Goal: Task Accomplishment & Management: Use online tool/utility

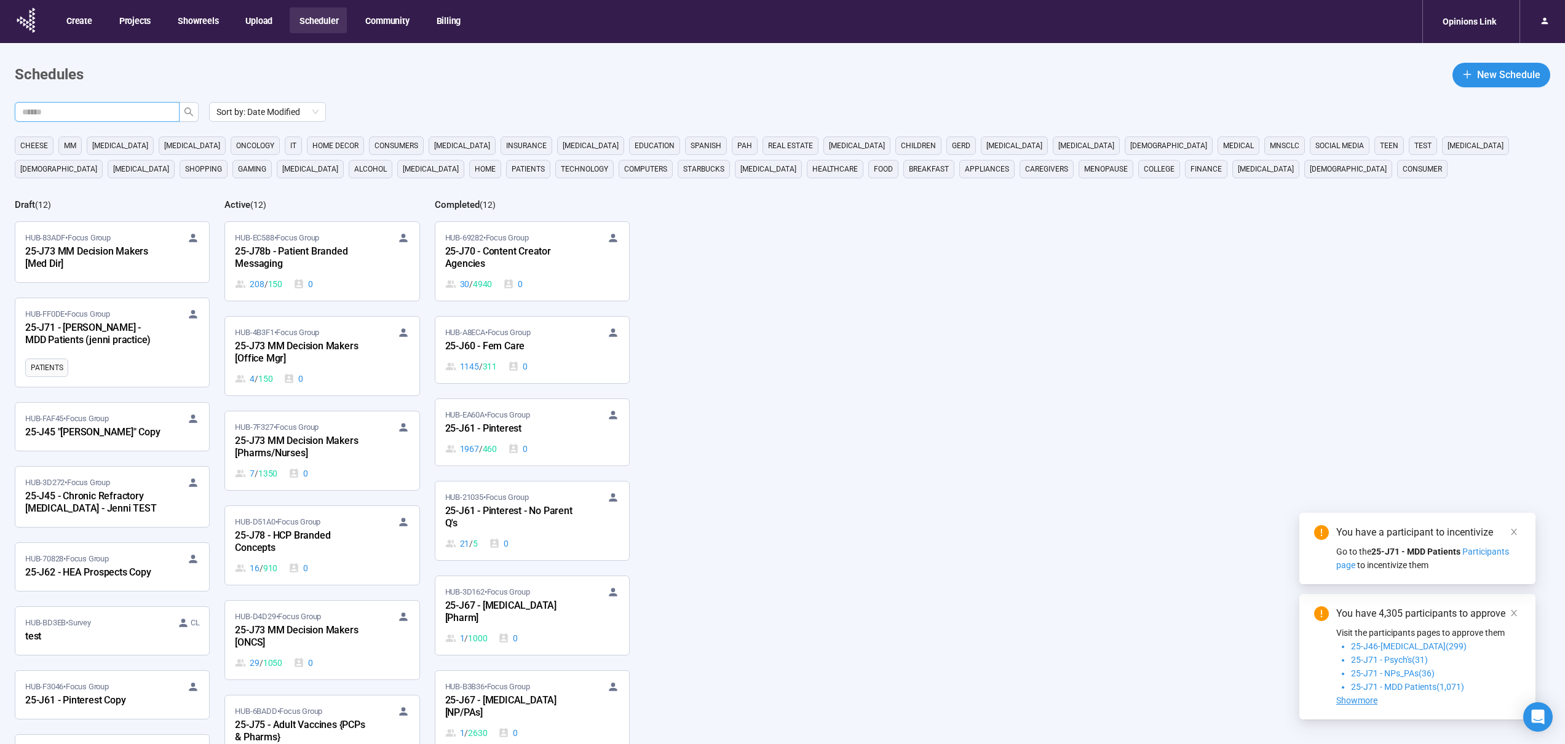
click at [135, 111] on input "text" at bounding box center [92, 112] width 140 height 14
type input "***"
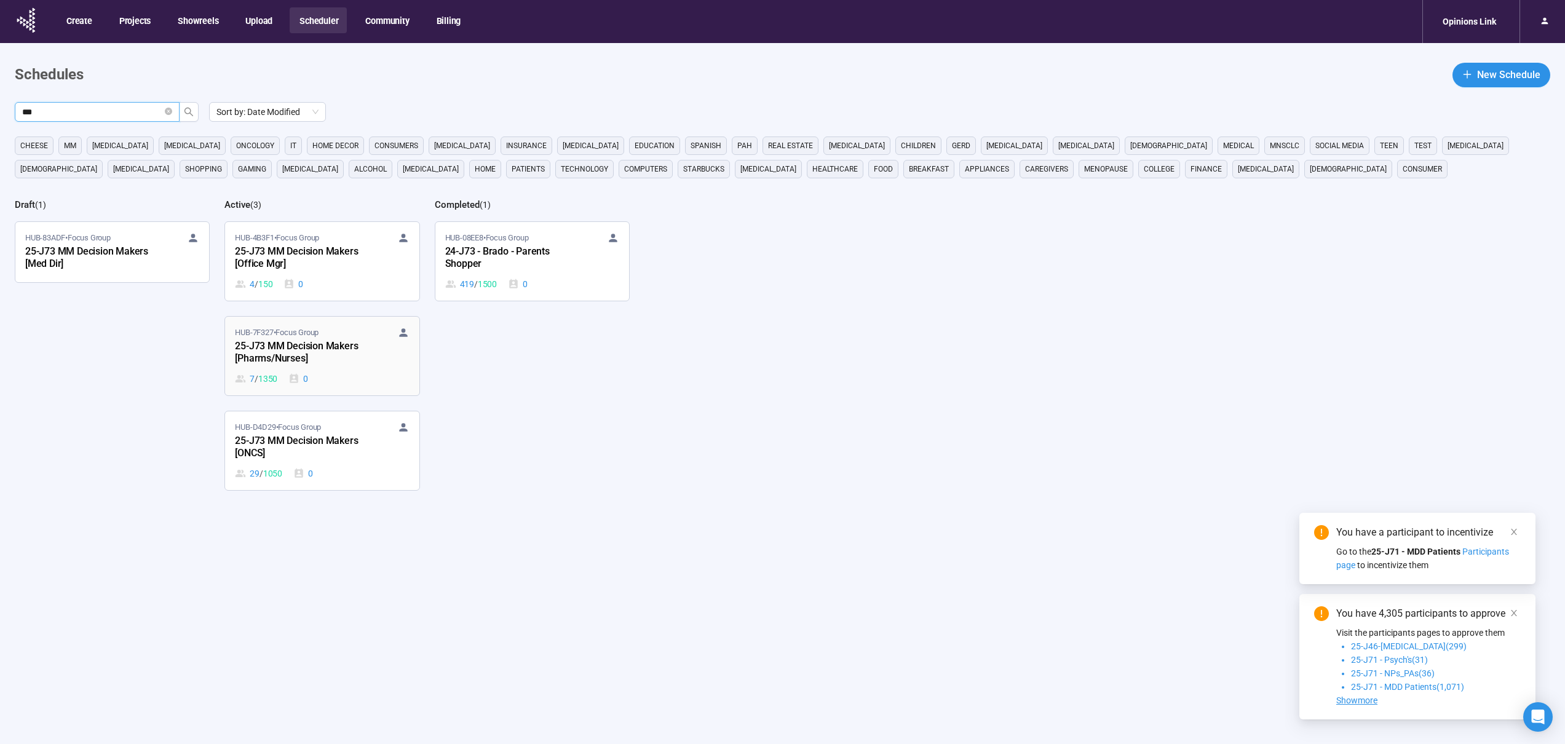
click at [318, 348] on div "25-J73 MM Decision Makers [Pharms/Nurses]" at bounding box center [302, 353] width 135 height 28
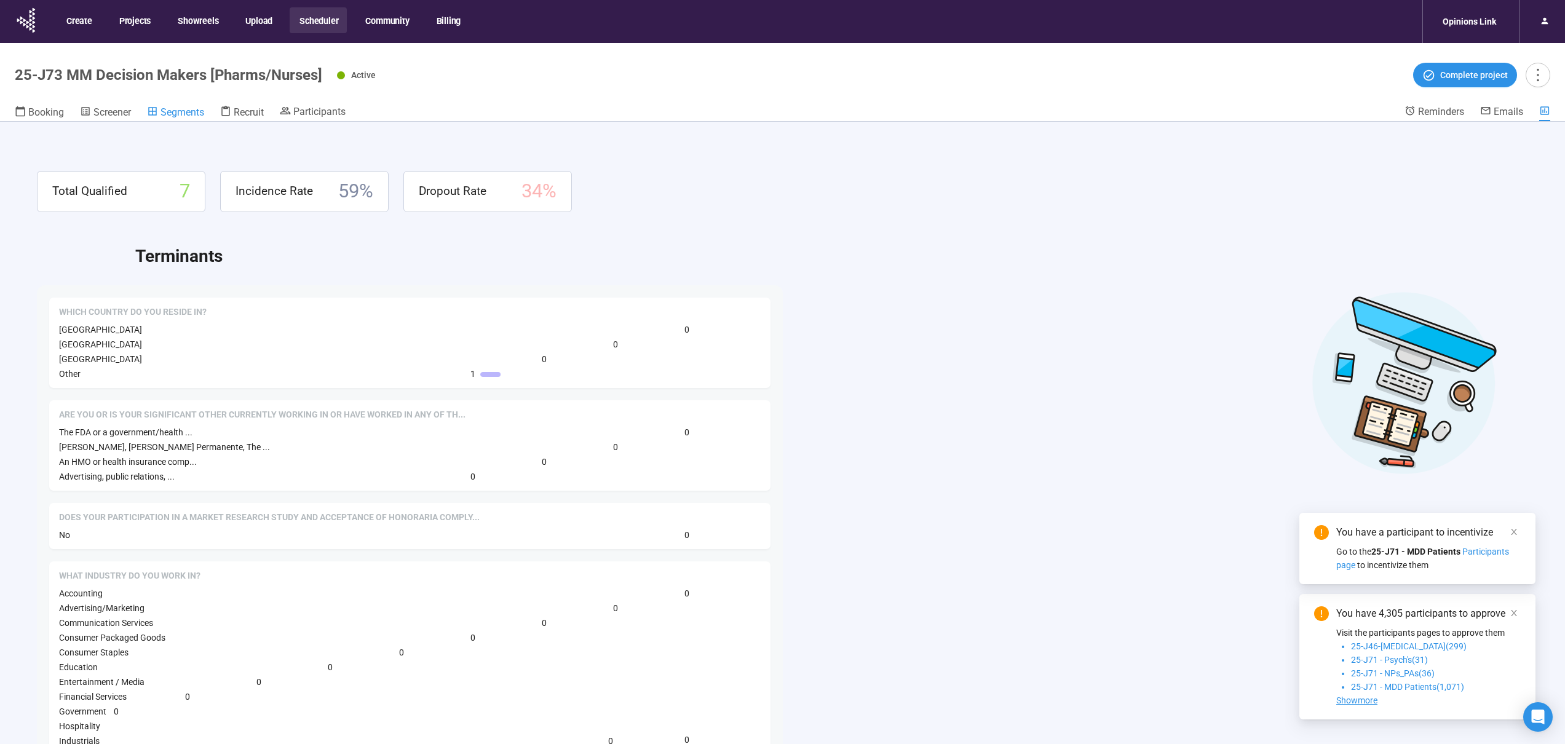
click at [177, 113] on span "Segments" at bounding box center [183, 112] width 44 height 12
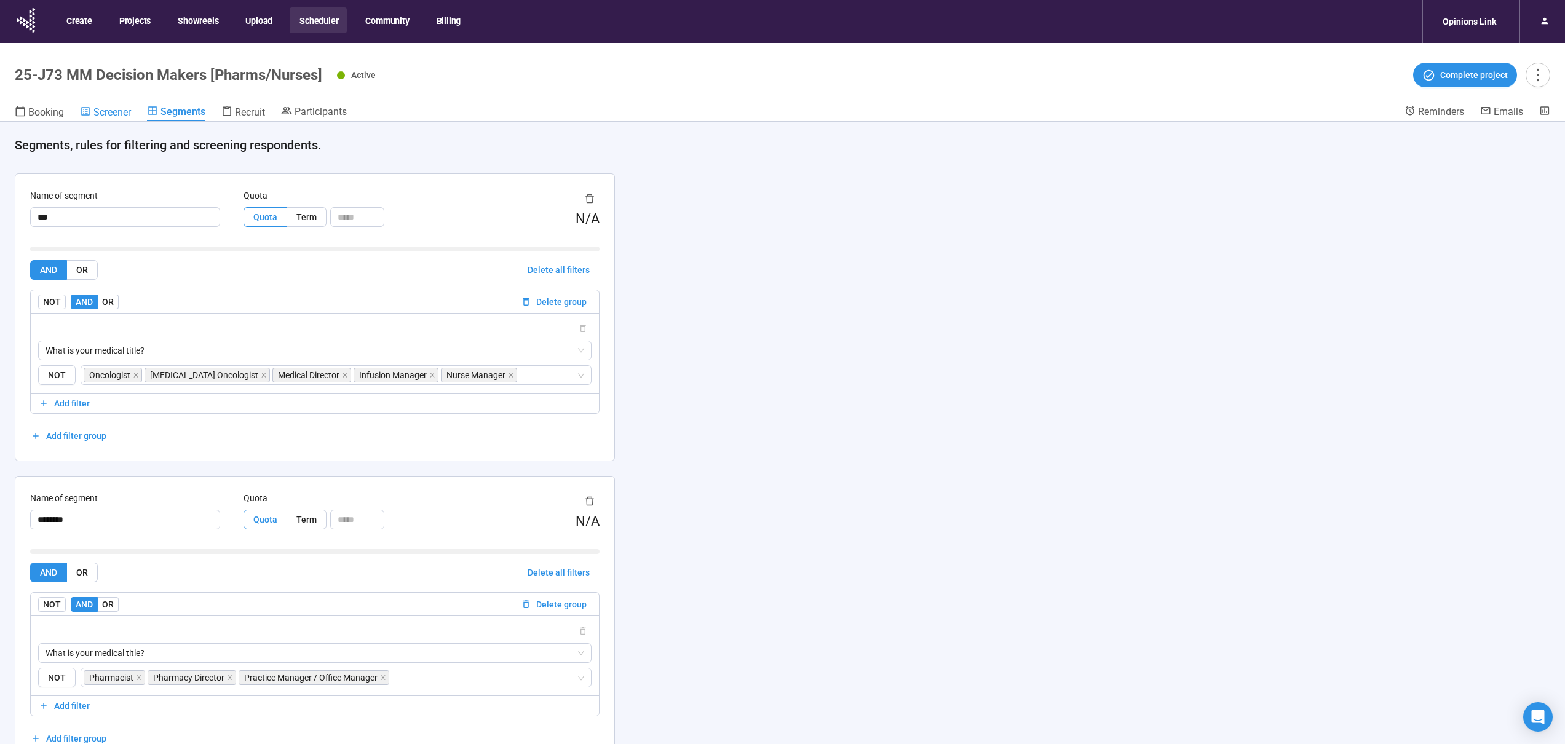
click at [105, 110] on span "Screener" at bounding box center [112, 112] width 38 height 12
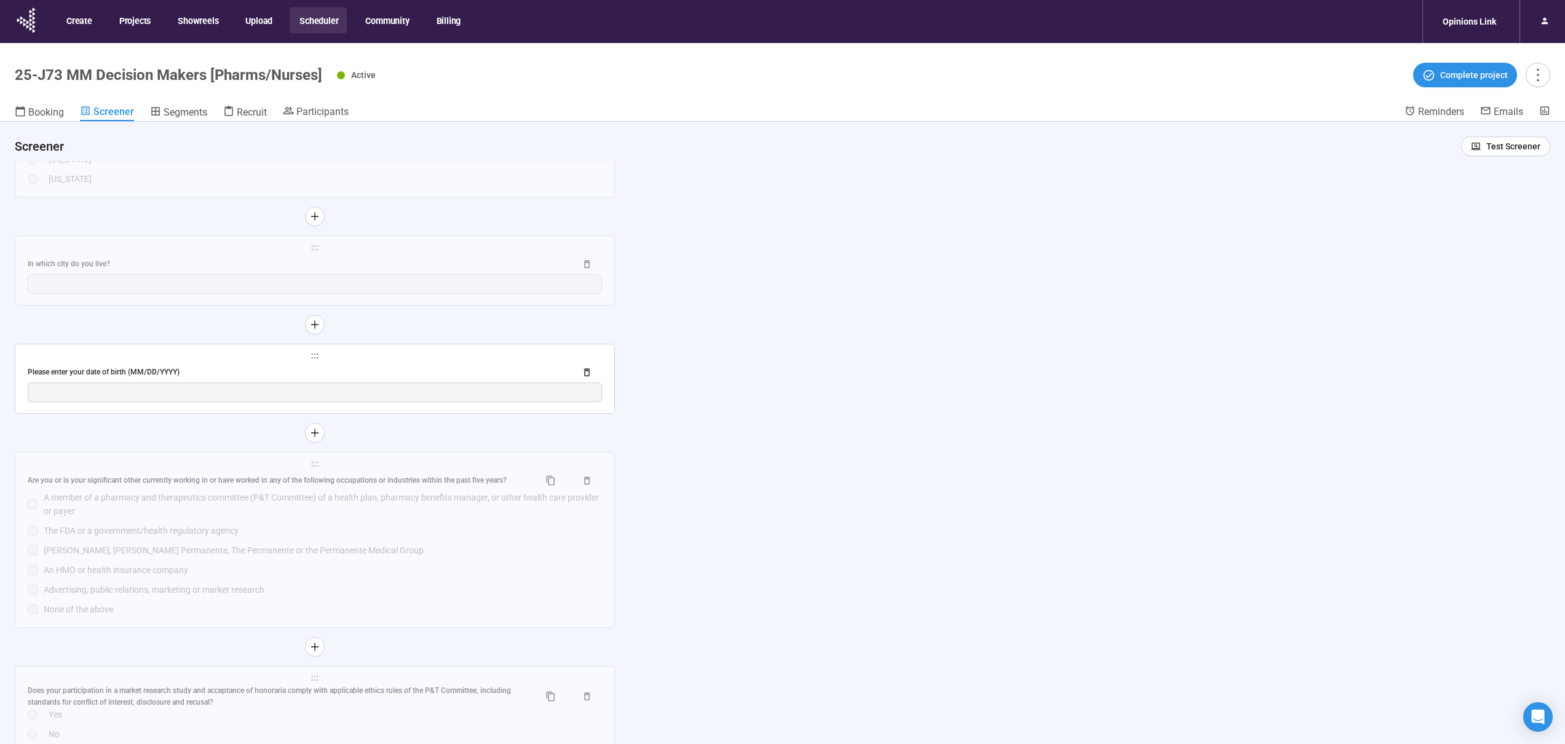
scroll to position [1683, 0]
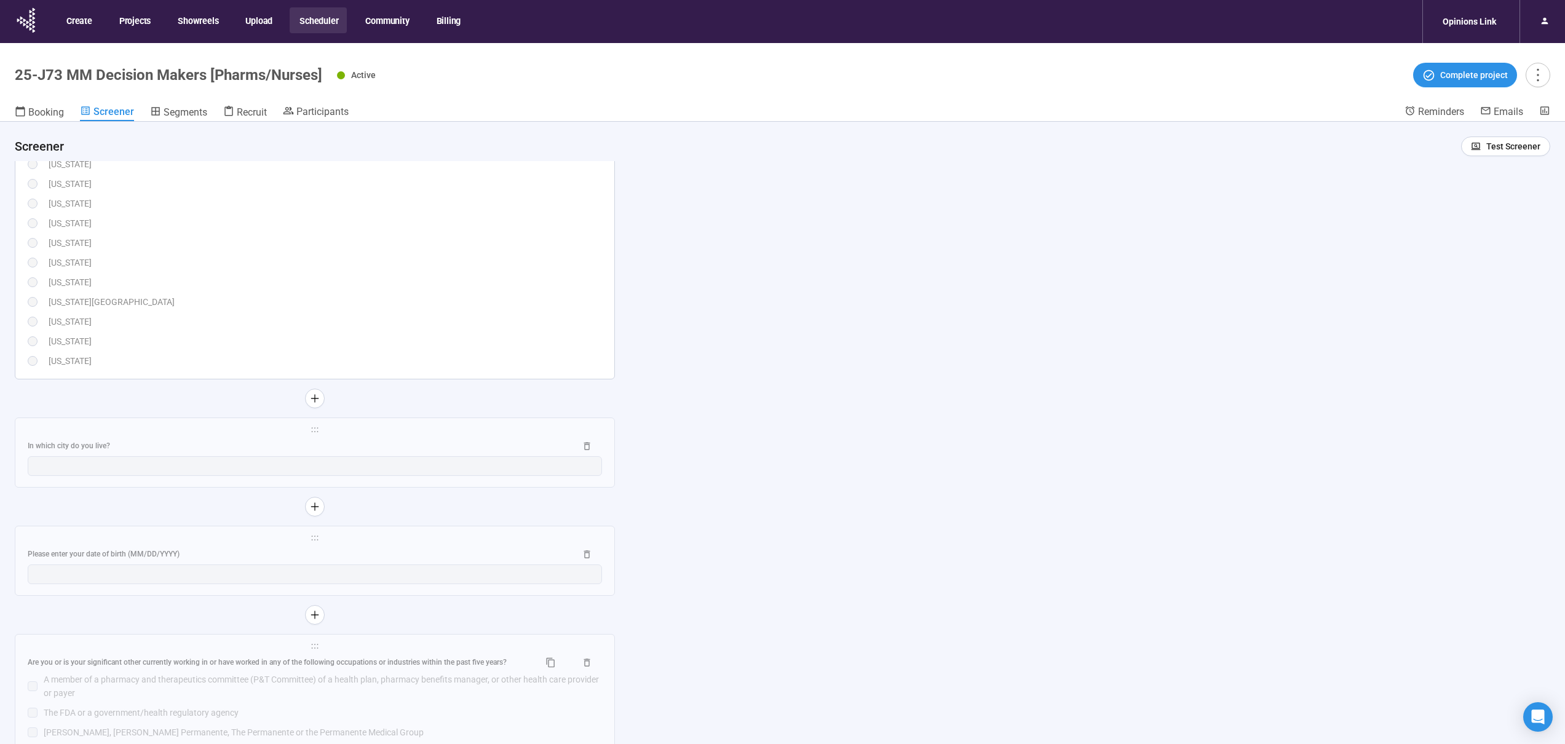
click at [194, 284] on div "[US_STATE]" at bounding box center [326, 283] width 554 height 14
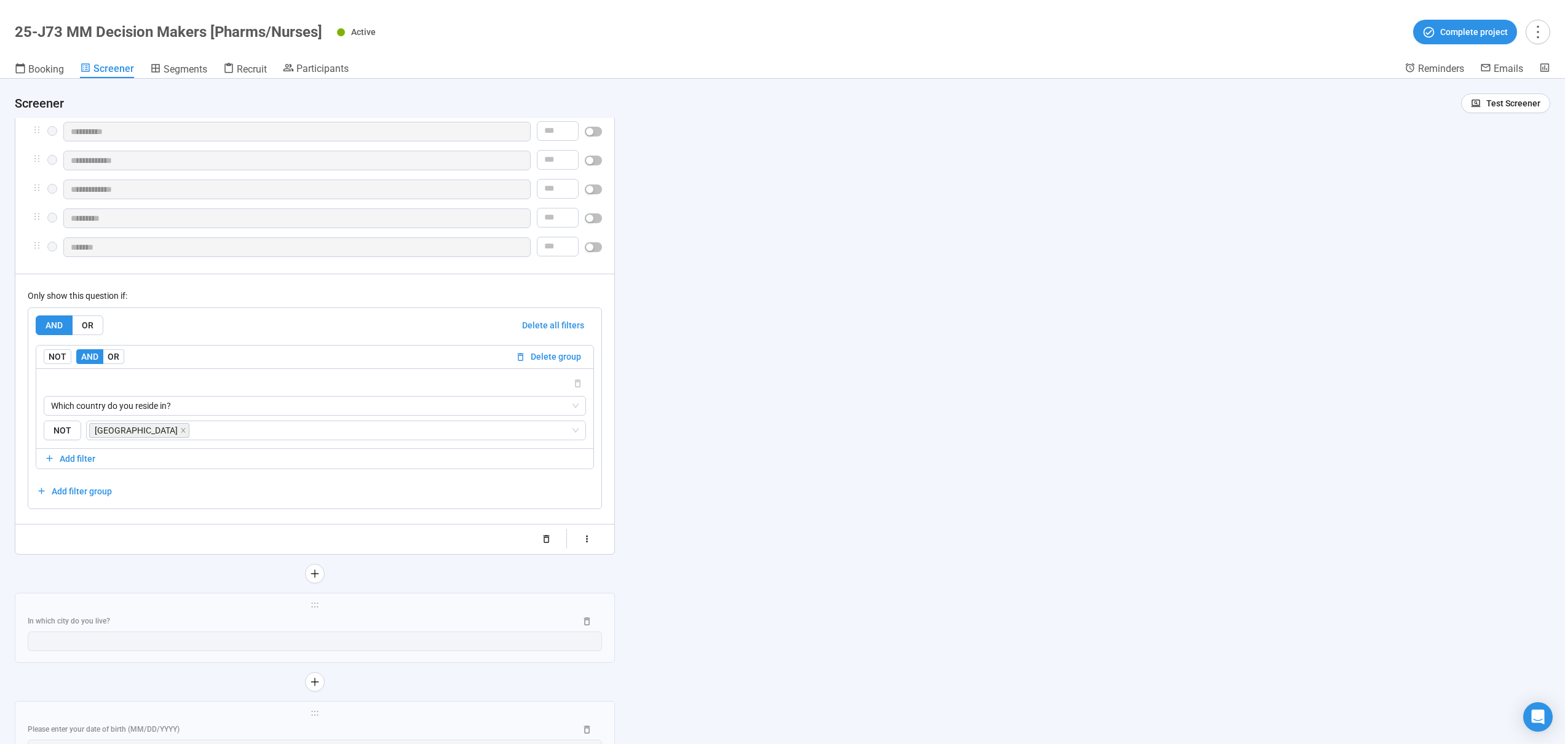
scroll to position [2421, 0]
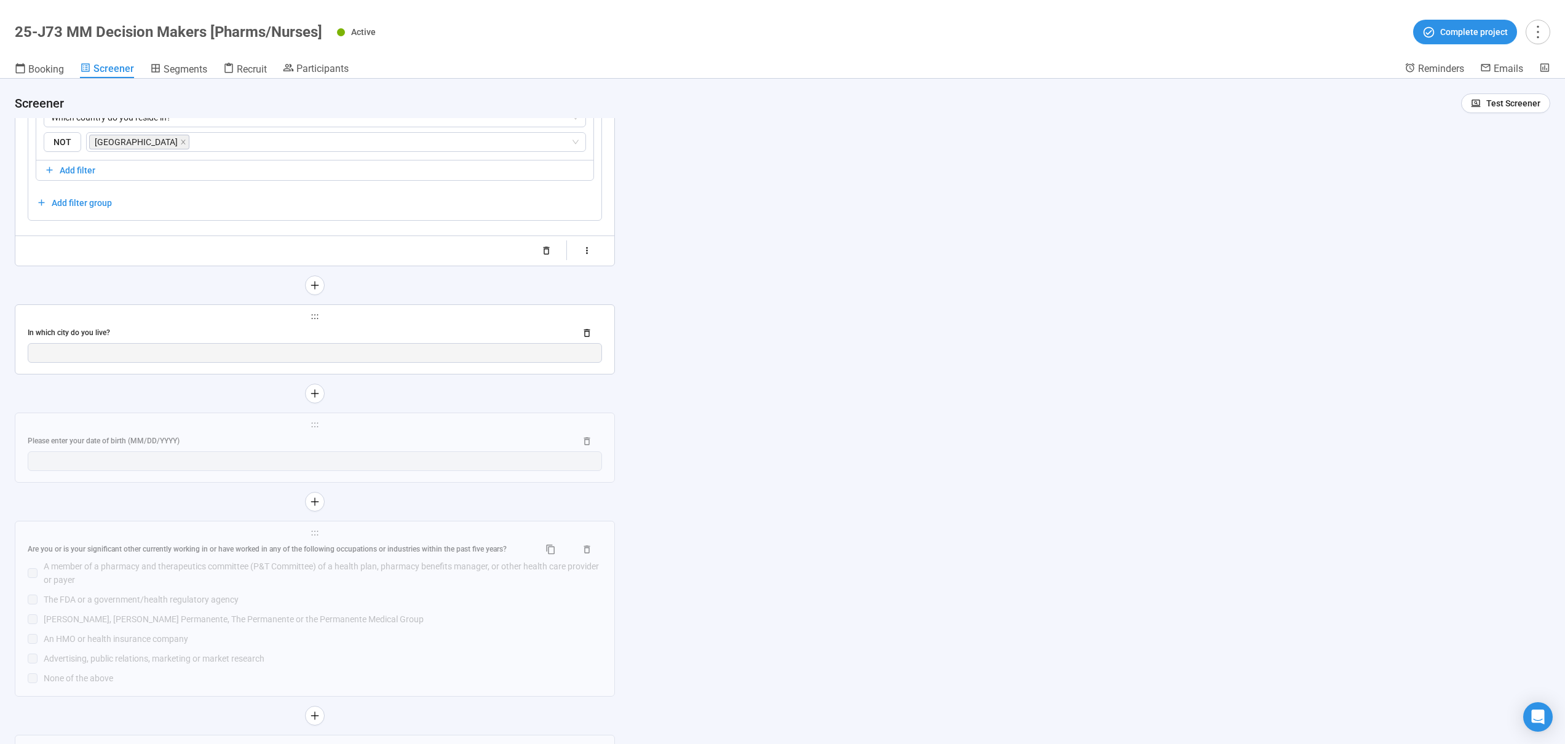
click at [177, 339] on div "In which city do you live?" at bounding box center [297, 333] width 538 height 12
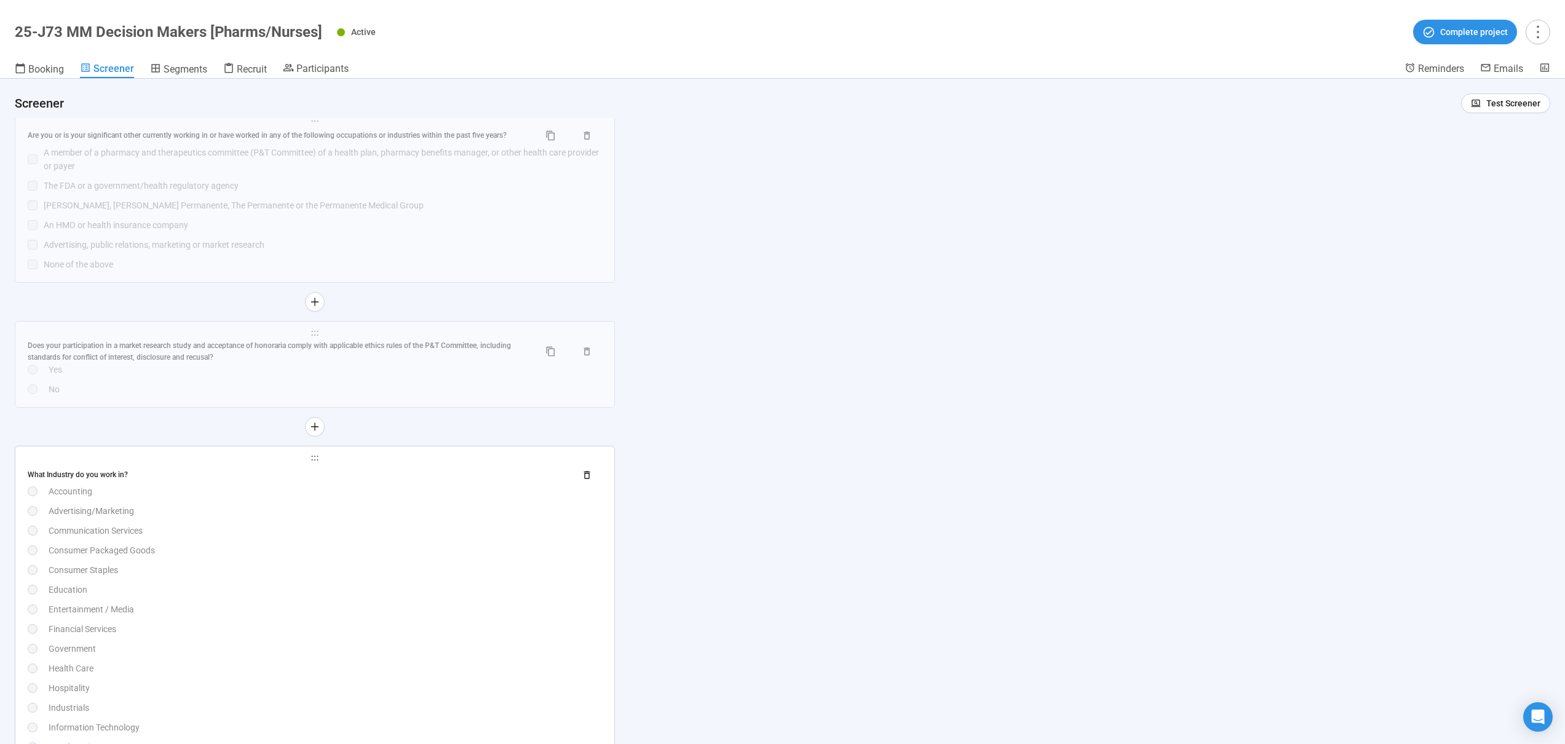
scroll to position [2063, 0]
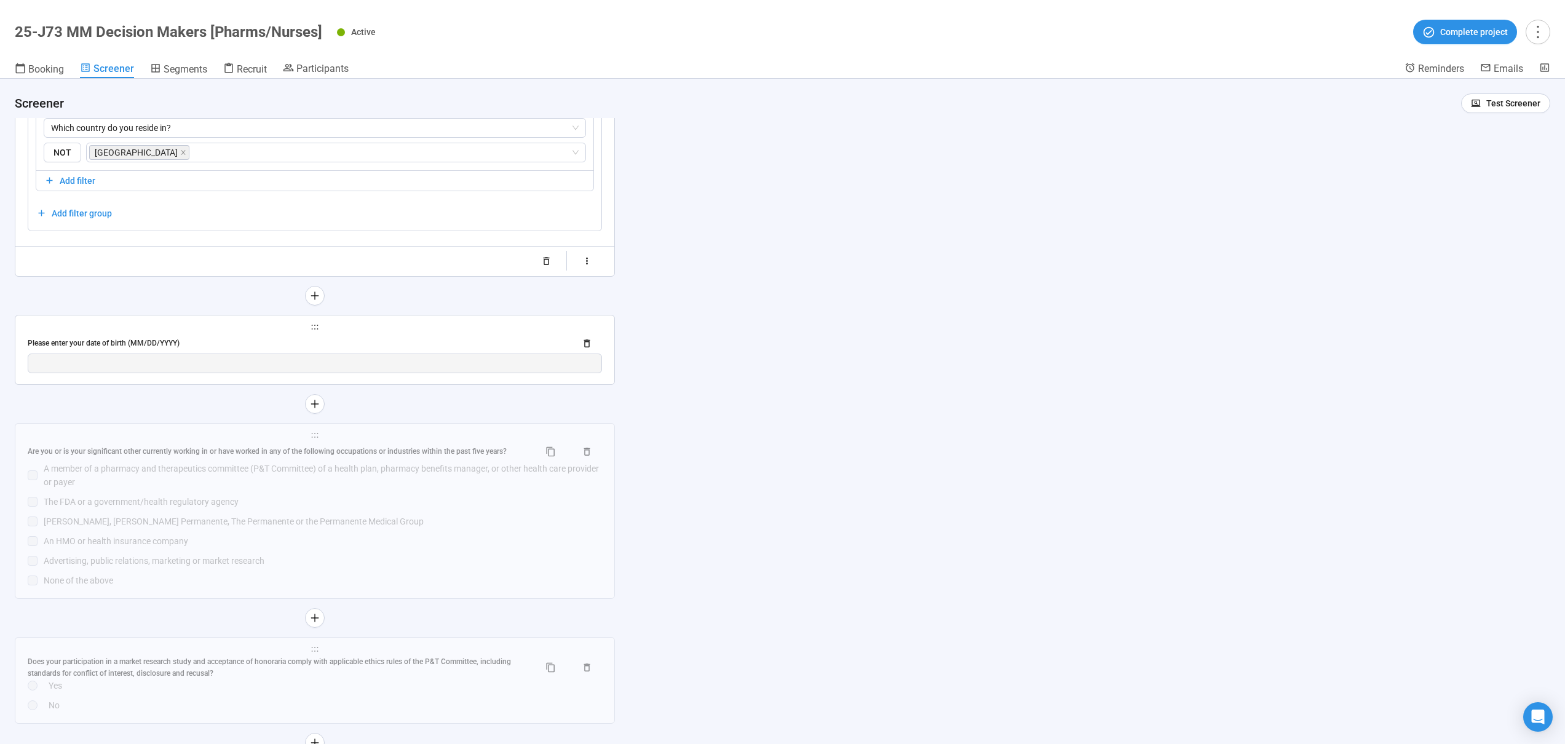
click at [196, 341] on div "Please enter your date of birth (MM/DD/YYYY)" at bounding box center [297, 344] width 538 height 12
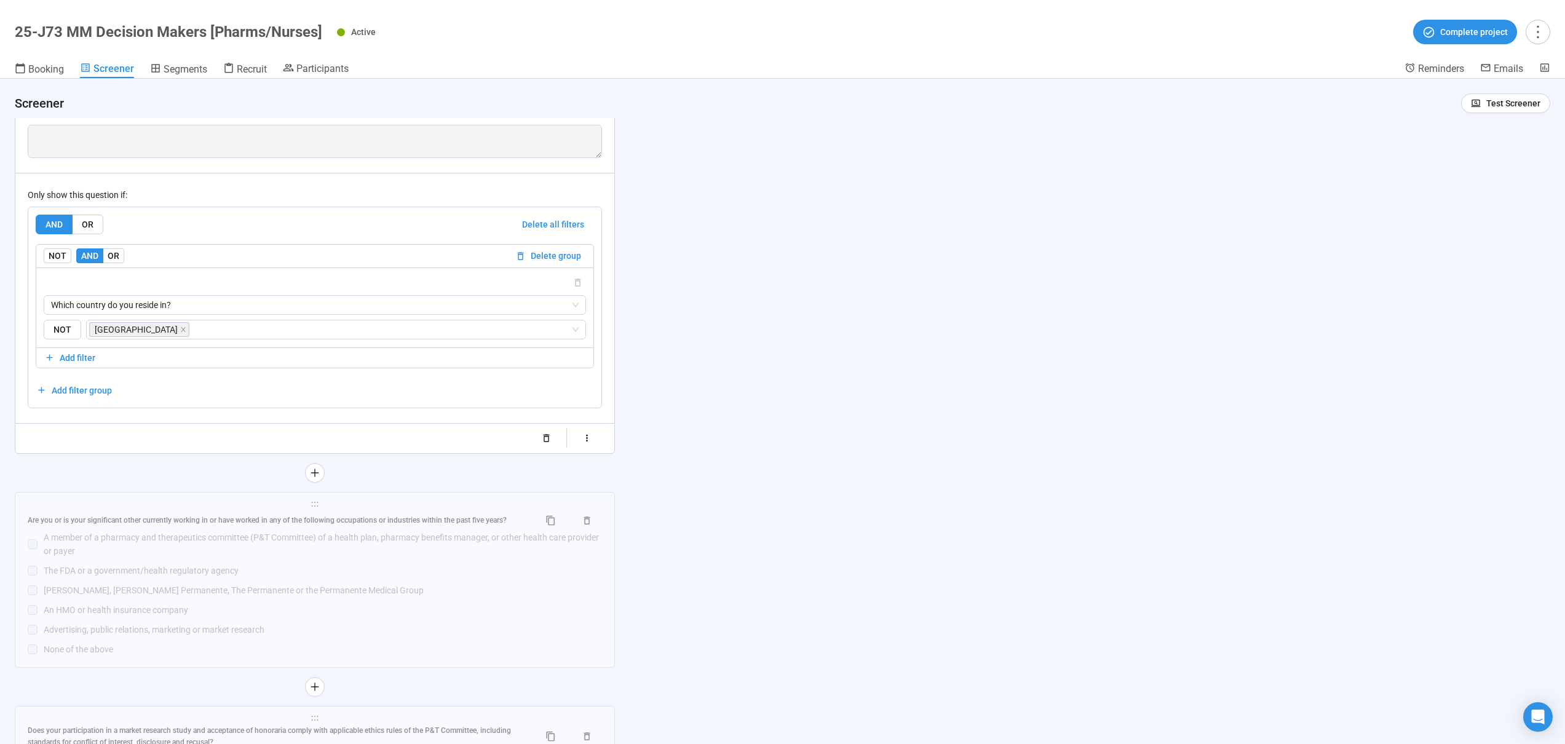
scroll to position [2004, 0]
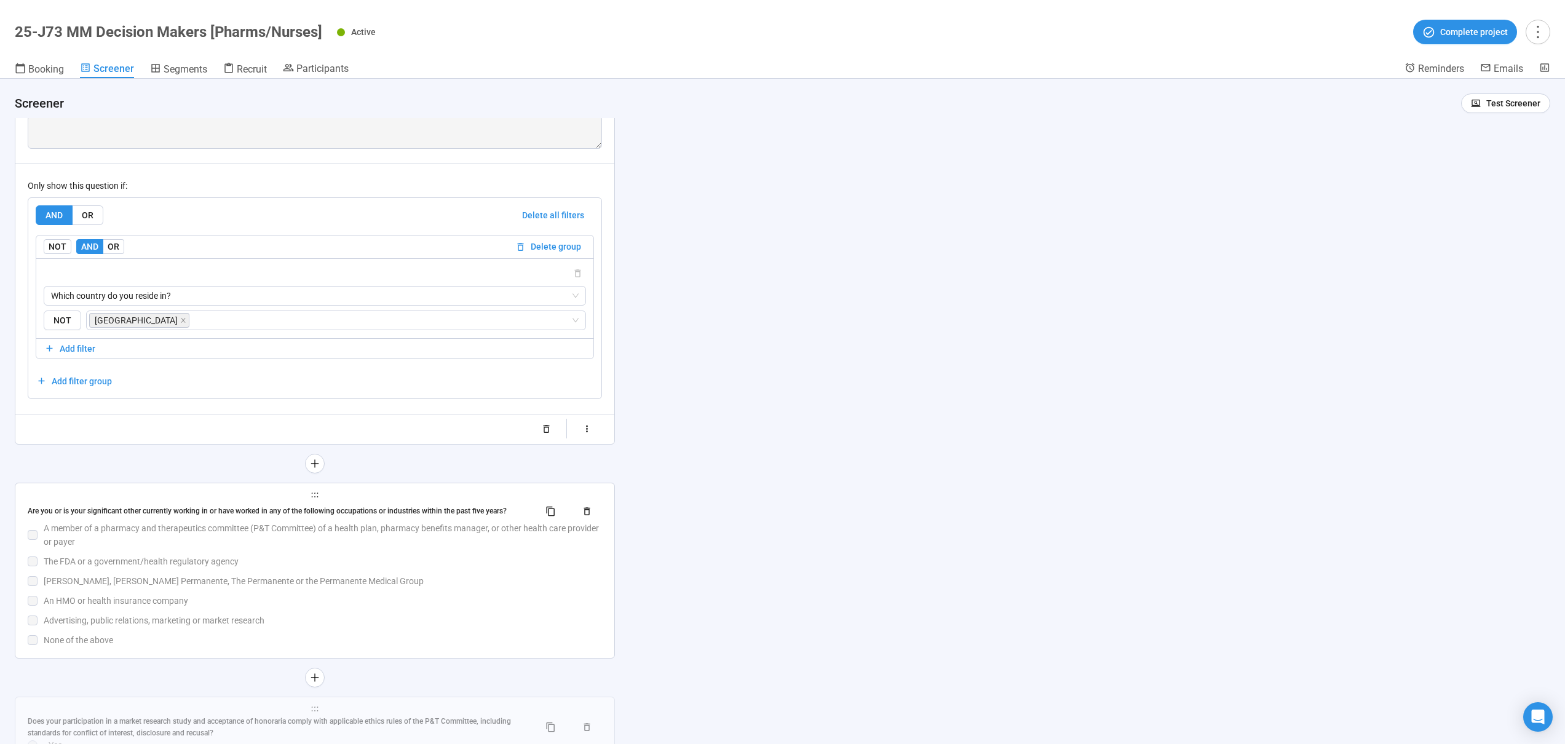
click at [193, 555] on div "The FDA or a government/health regulatory agency" at bounding box center [323, 562] width 558 height 14
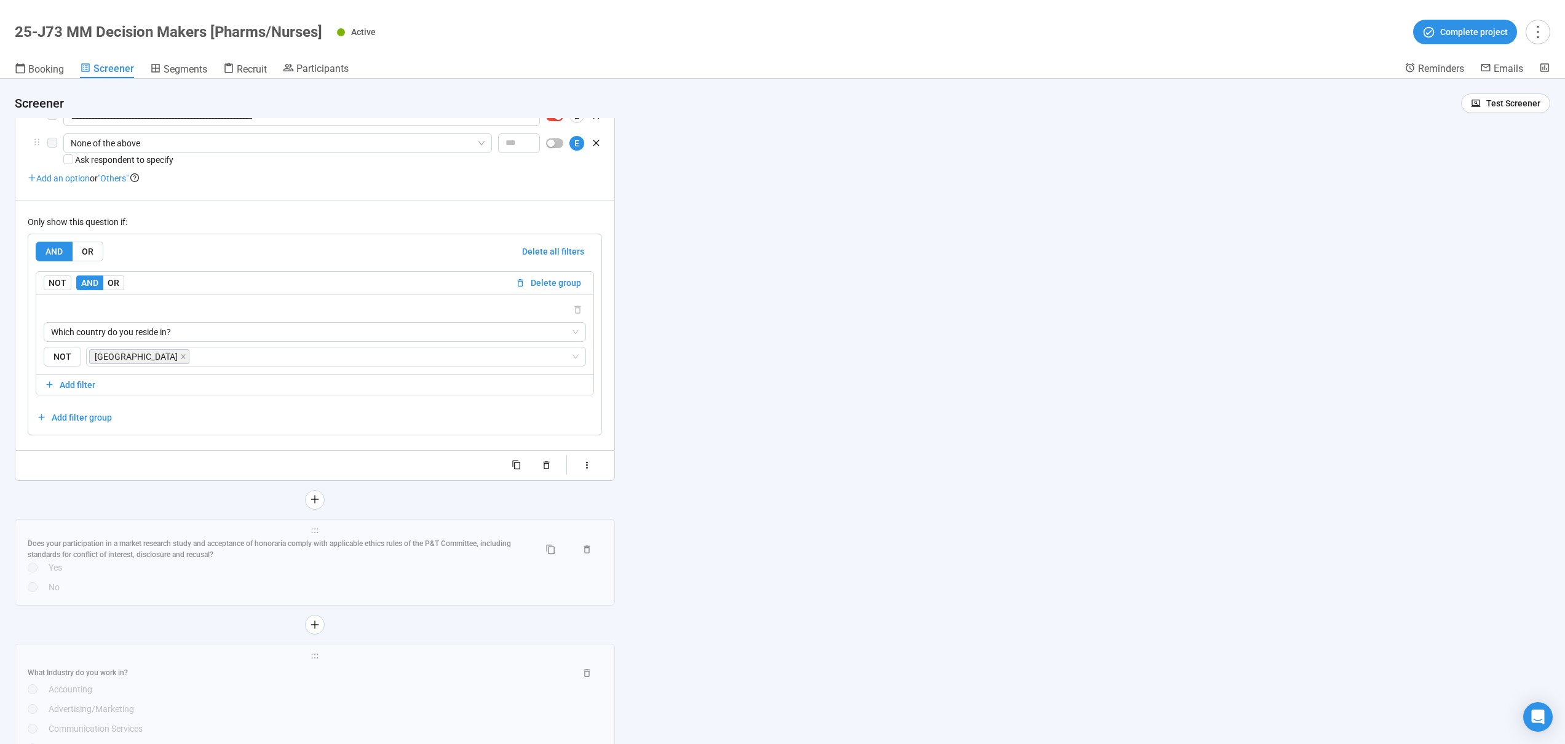
scroll to position [2370, 0]
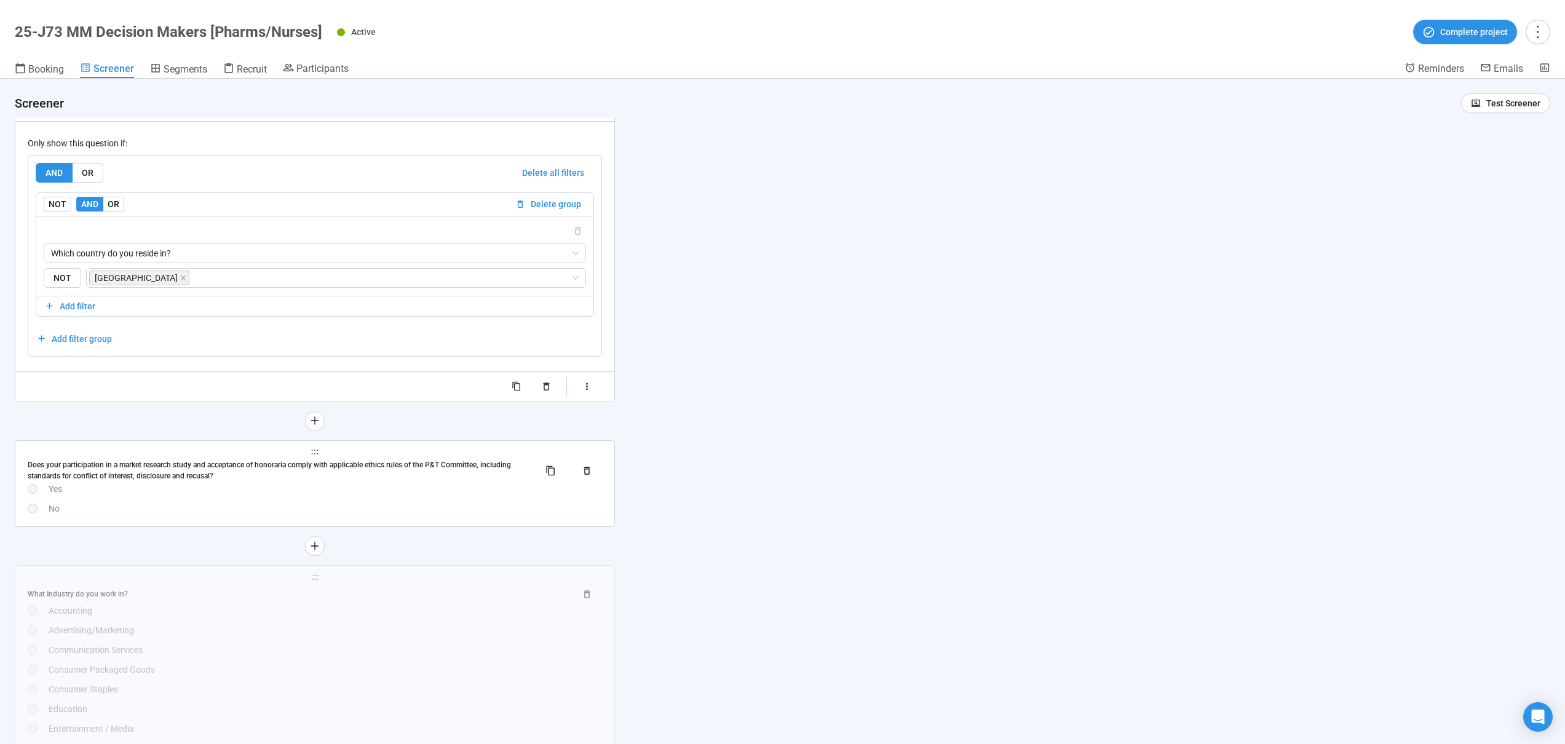
click at [173, 508] on div "No" at bounding box center [326, 509] width 554 height 14
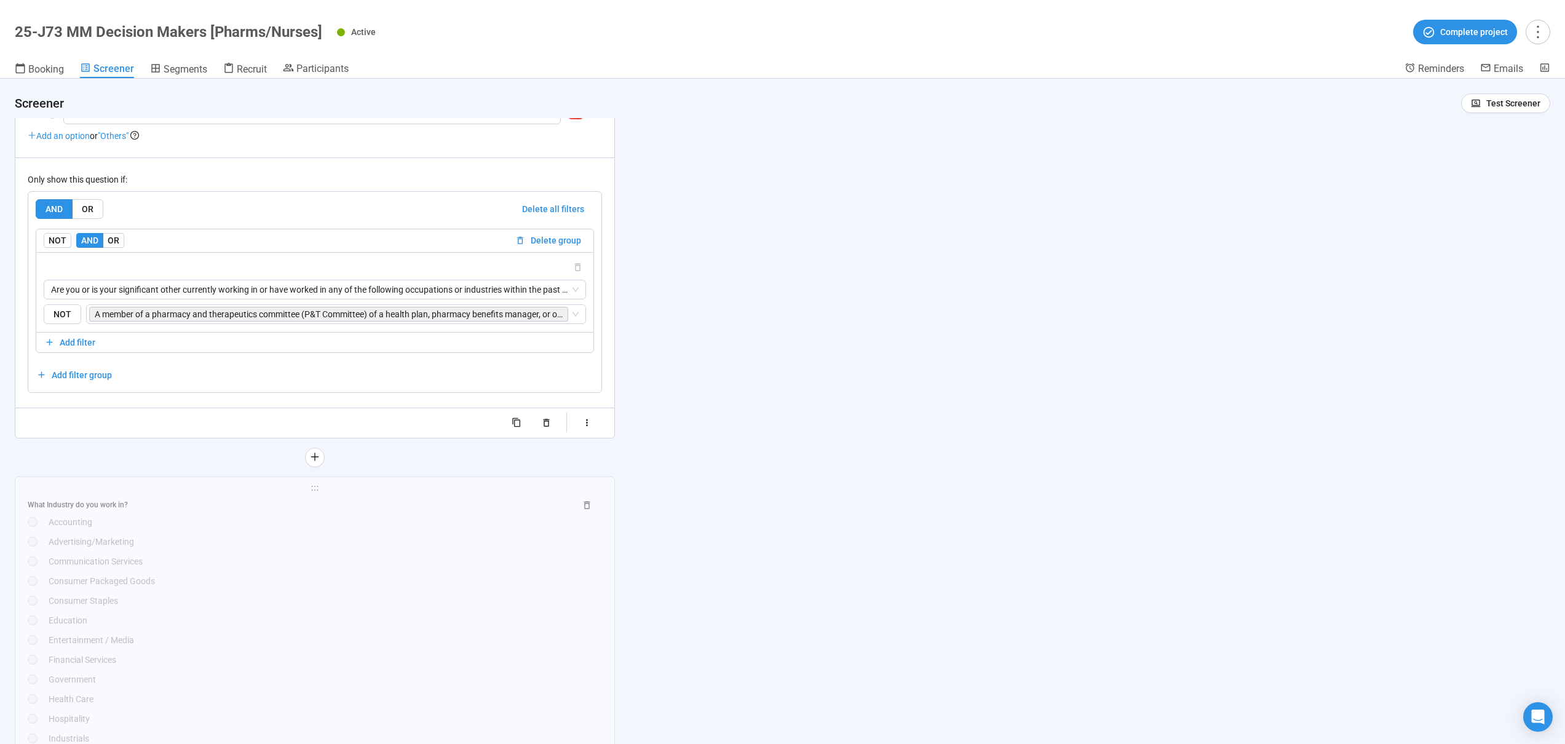
scroll to position [2442, 0]
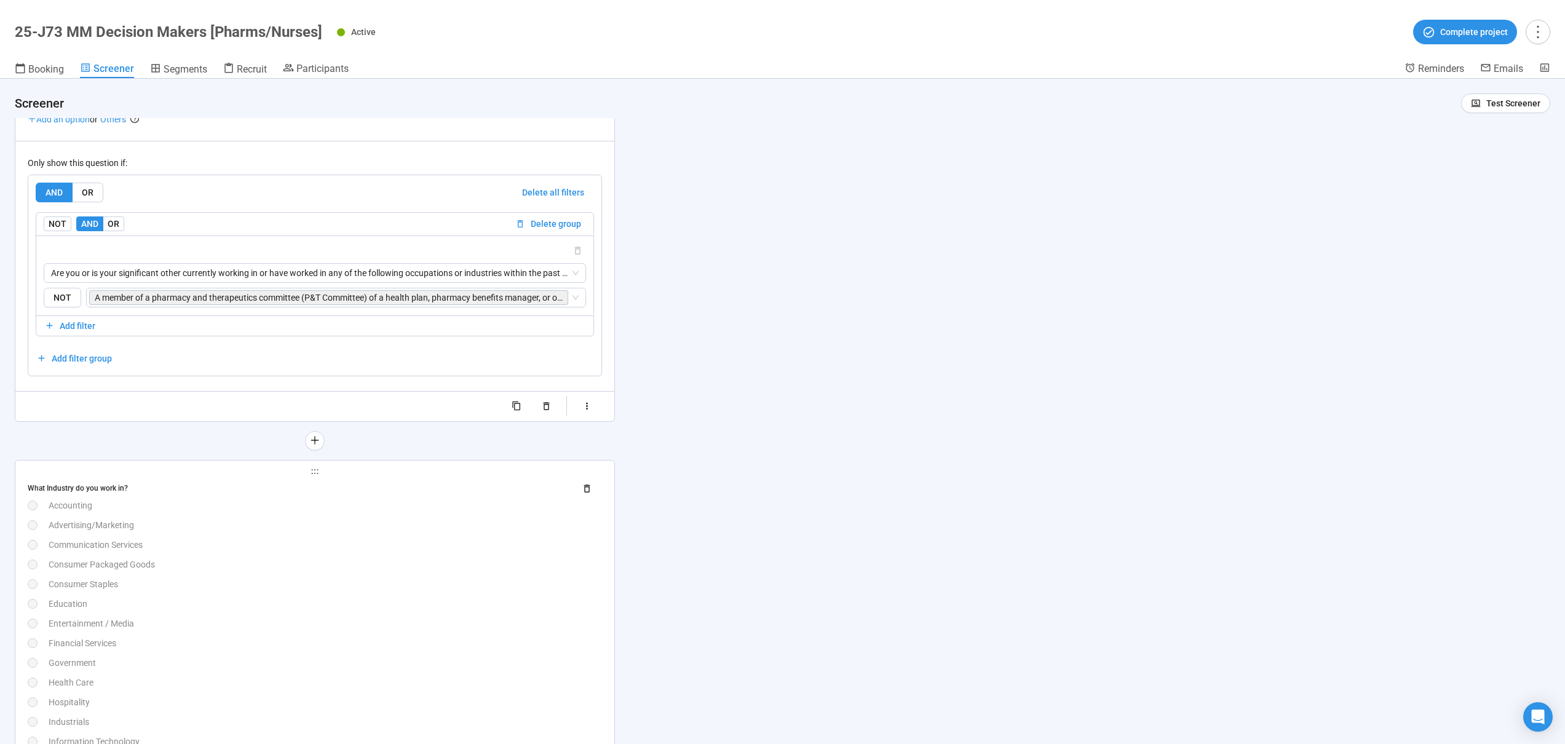
click at [218, 523] on div "Advertising/Marketing" at bounding box center [326, 525] width 554 height 14
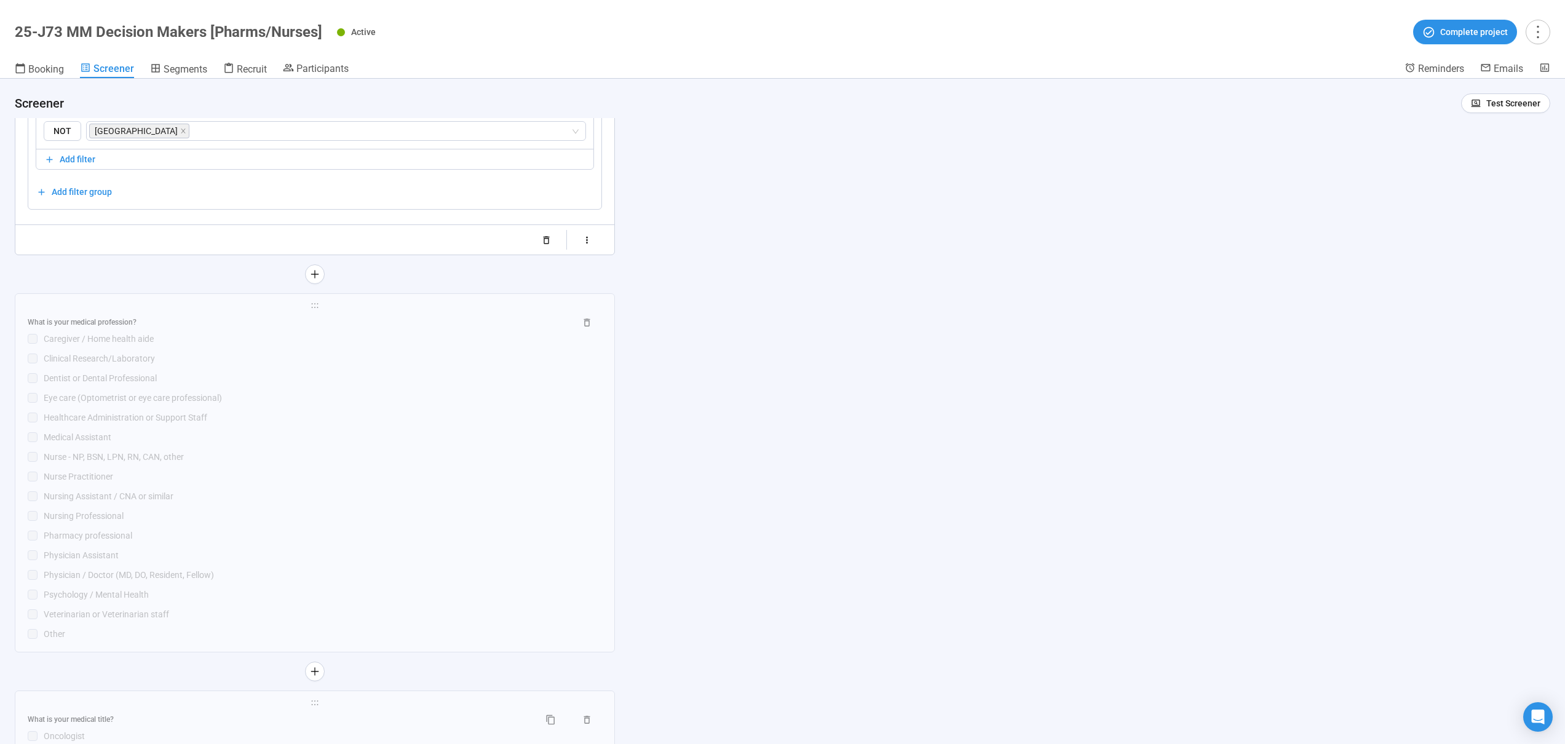
scroll to position [3215, 0]
click at [220, 488] on div "Nursing Assistant / CNA or similar" at bounding box center [323, 492] width 558 height 14
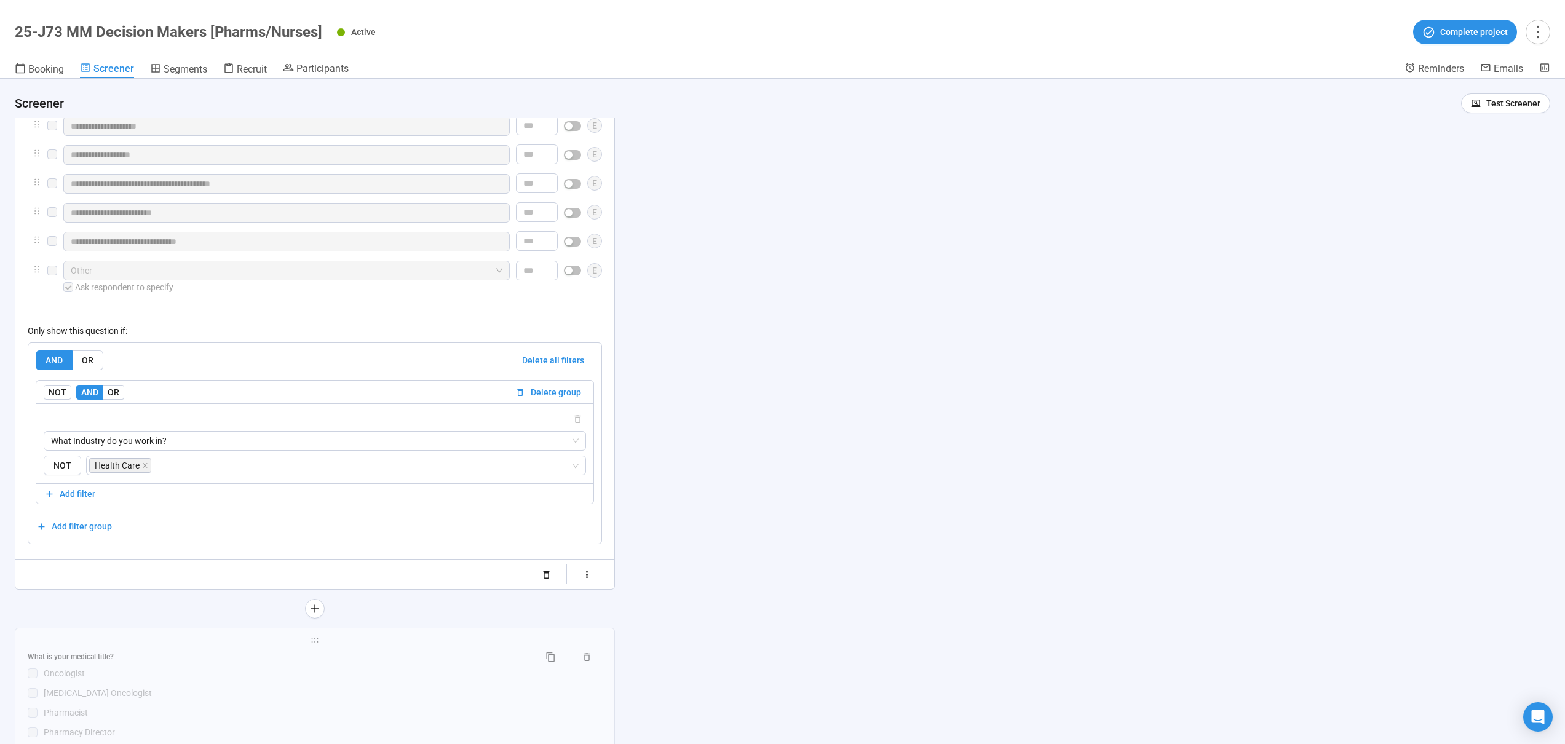
scroll to position [3345, 0]
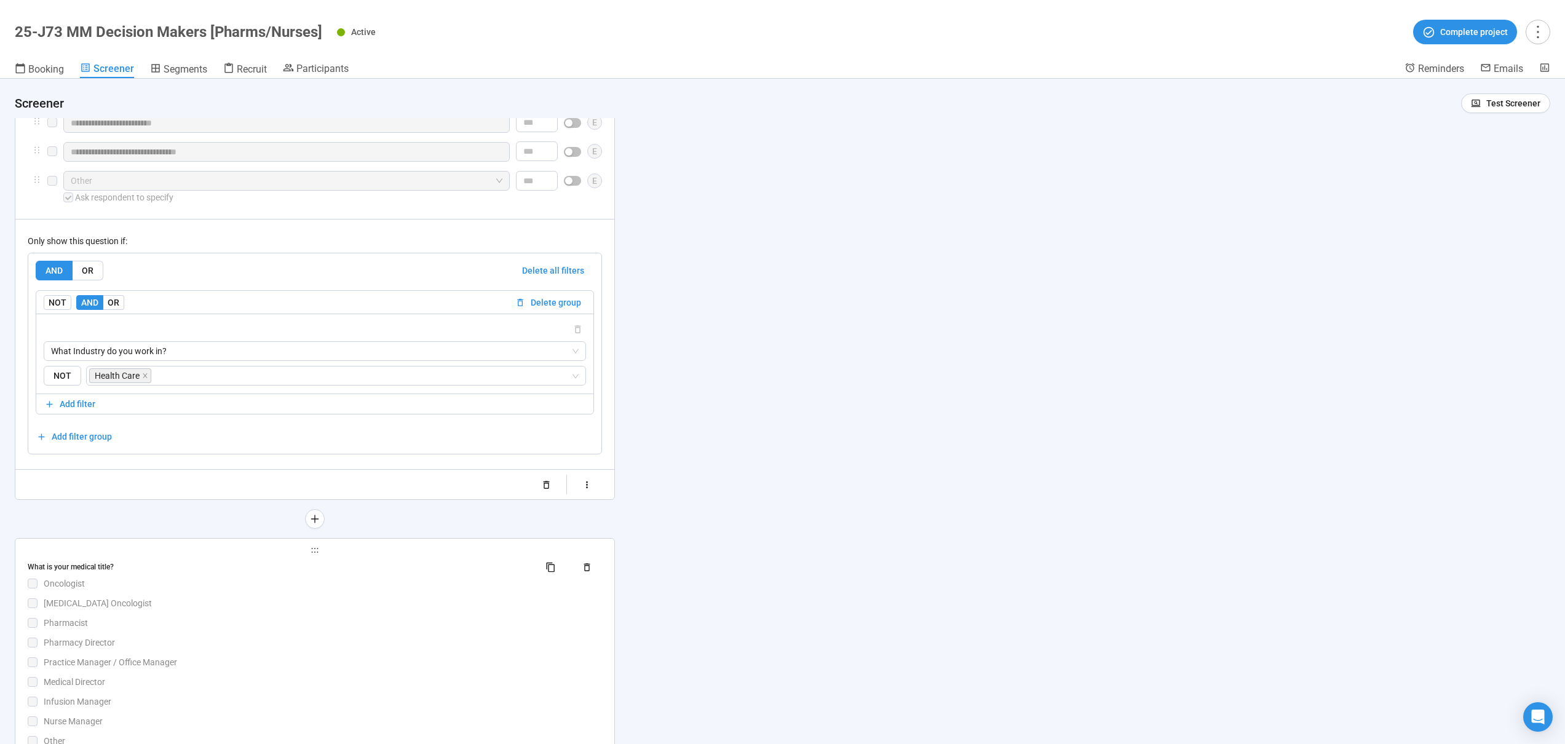
click at [216, 601] on div "What is your medical title? Oncologist Hematologist Oncologist Pharmacist Pharm…" at bounding box center [315, 652] width 574 height 191
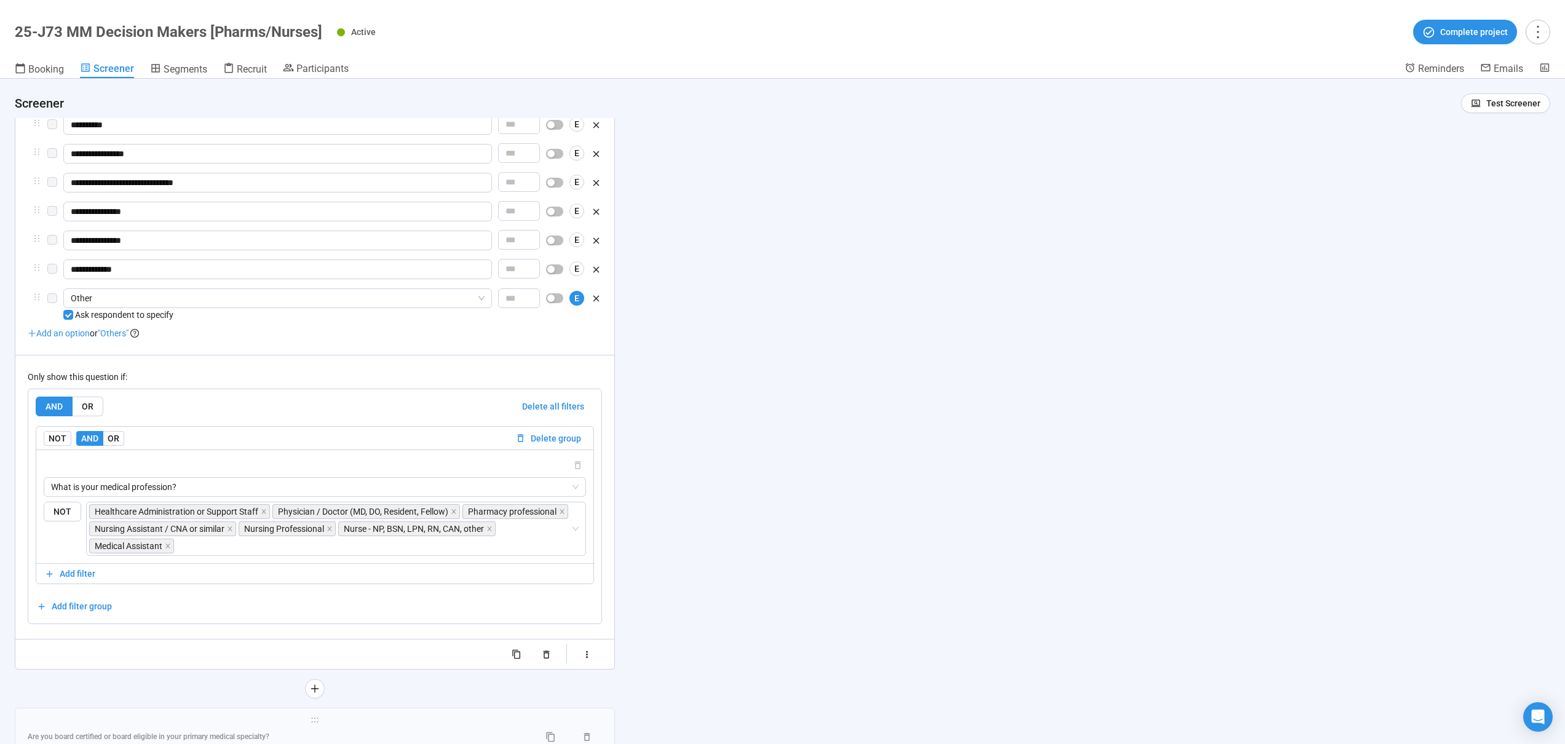
scroll to position [3650, 0]
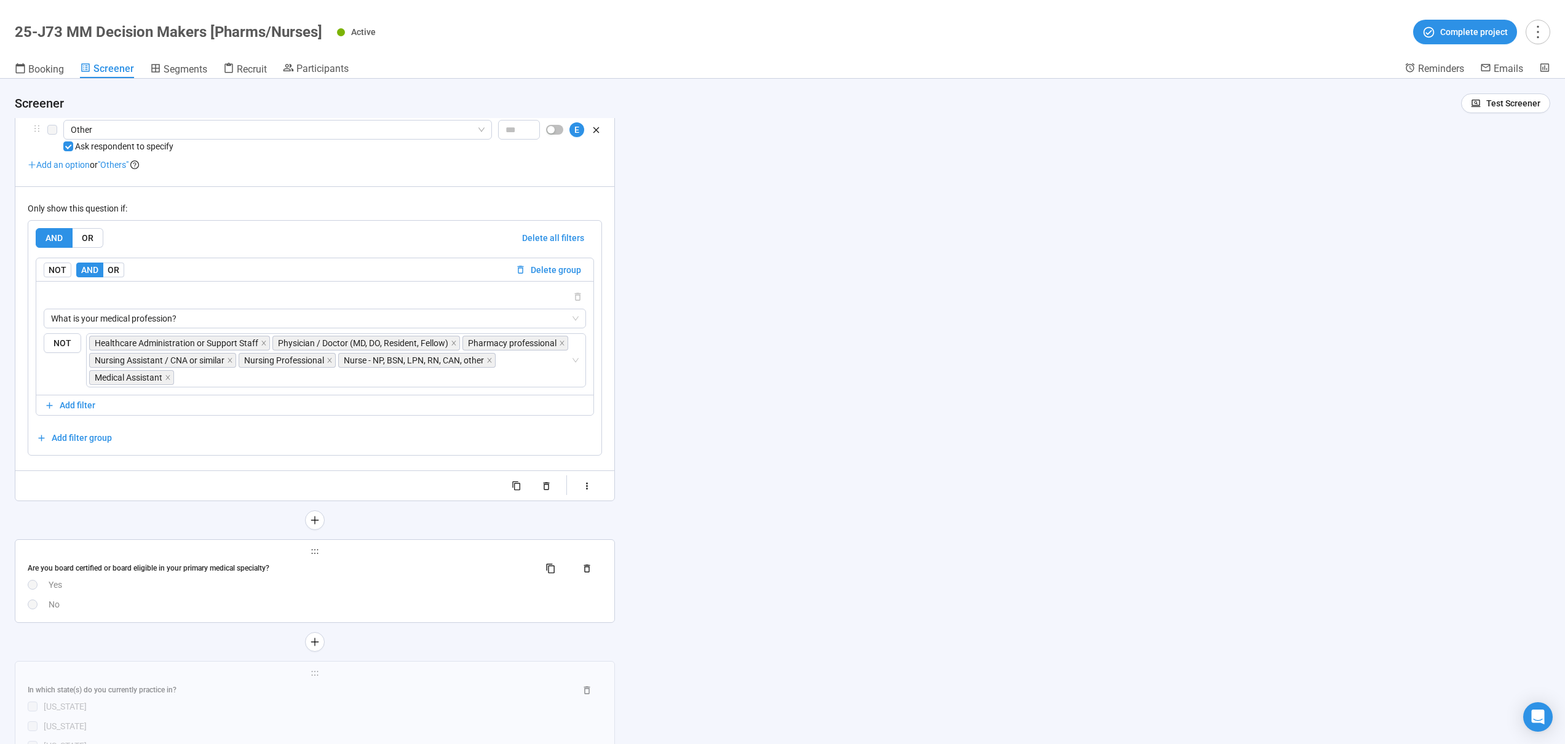
click at [288, 598] on div "Are you board certified or board eligible in your primary medical specialty? Ye…" at bounding box center [315, 584] width 574 height 53
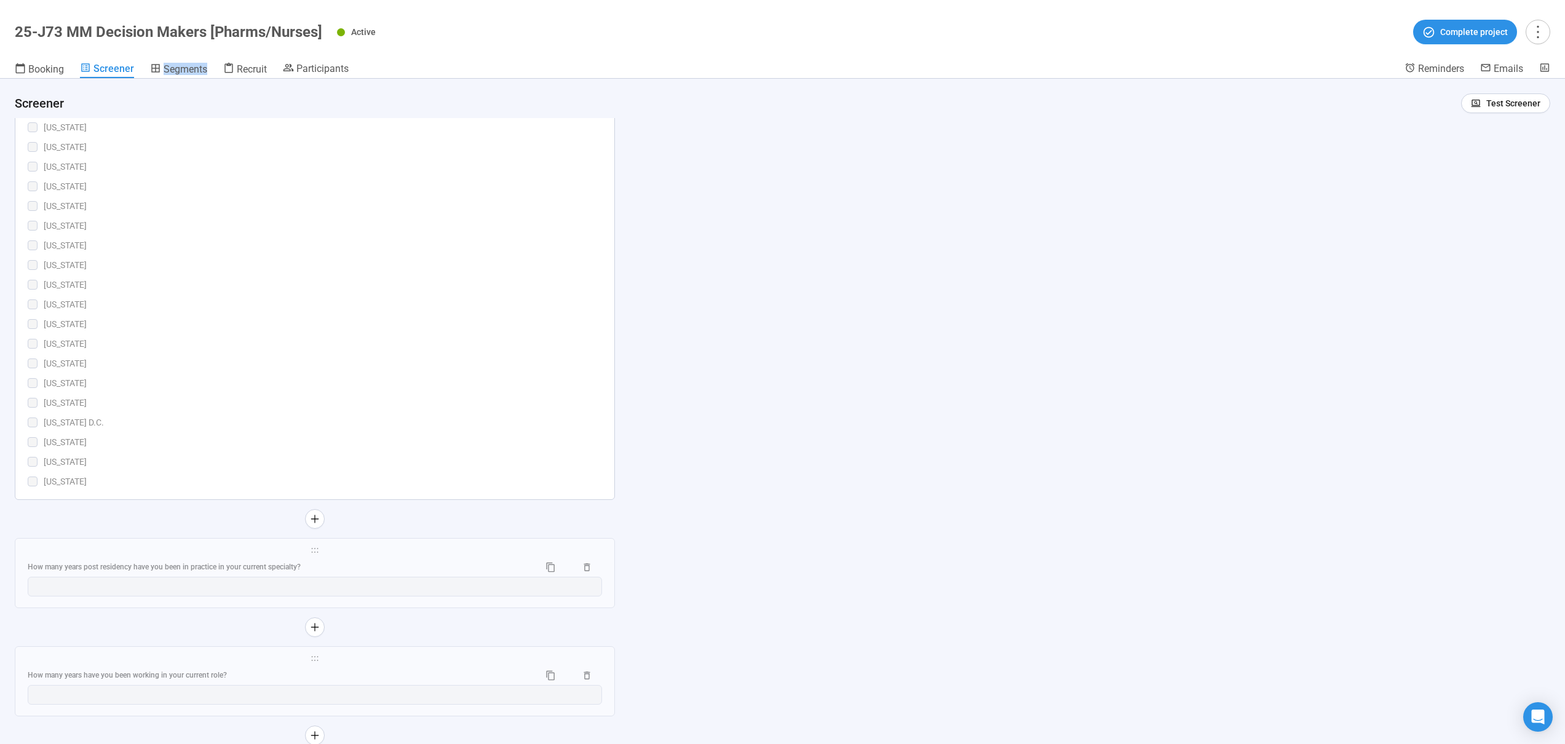
scroll to position [5131, 0]
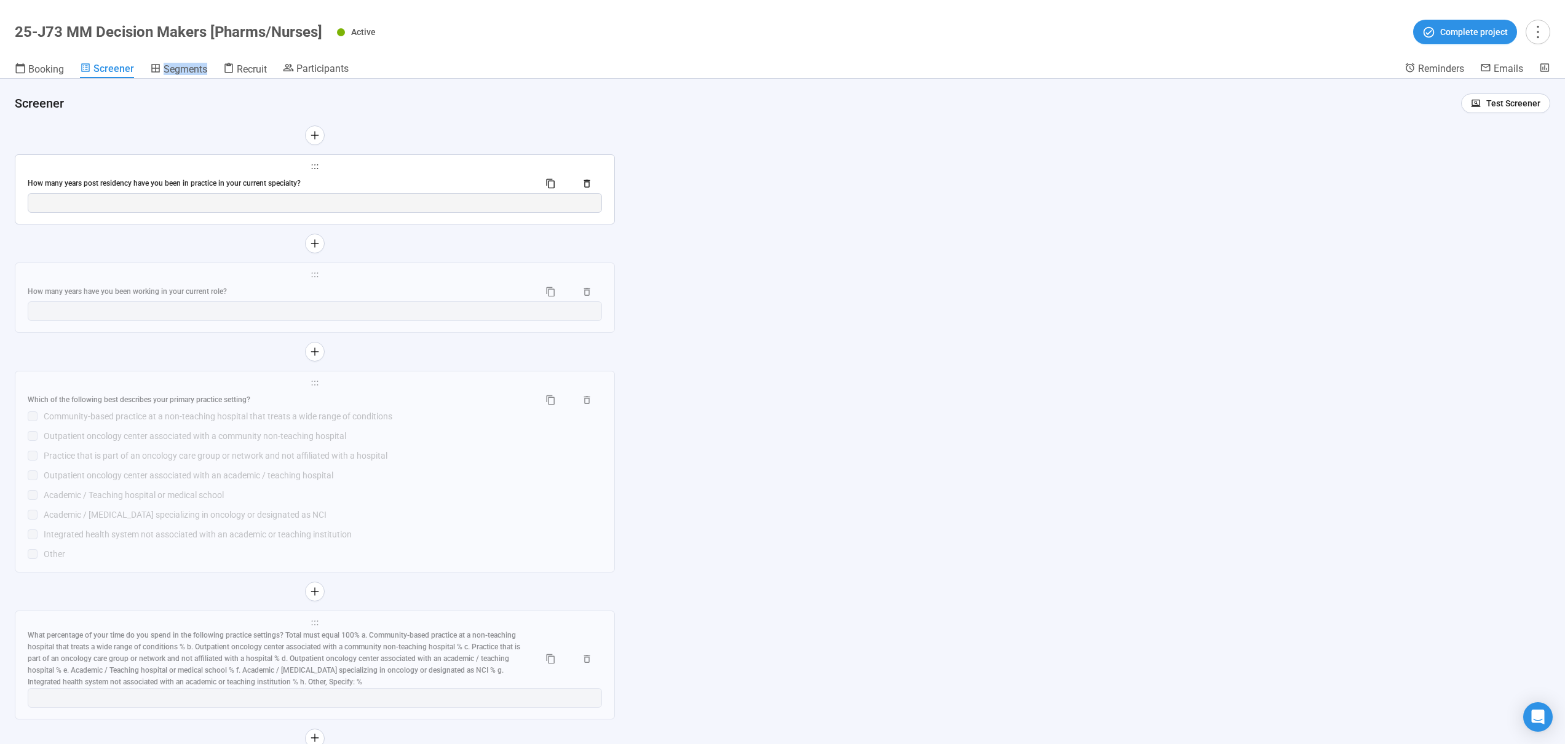
click at [351, 183] on div "How many years post residency have you been in practice in your current special…" at bounding box center [279, 184] width 502 height 12
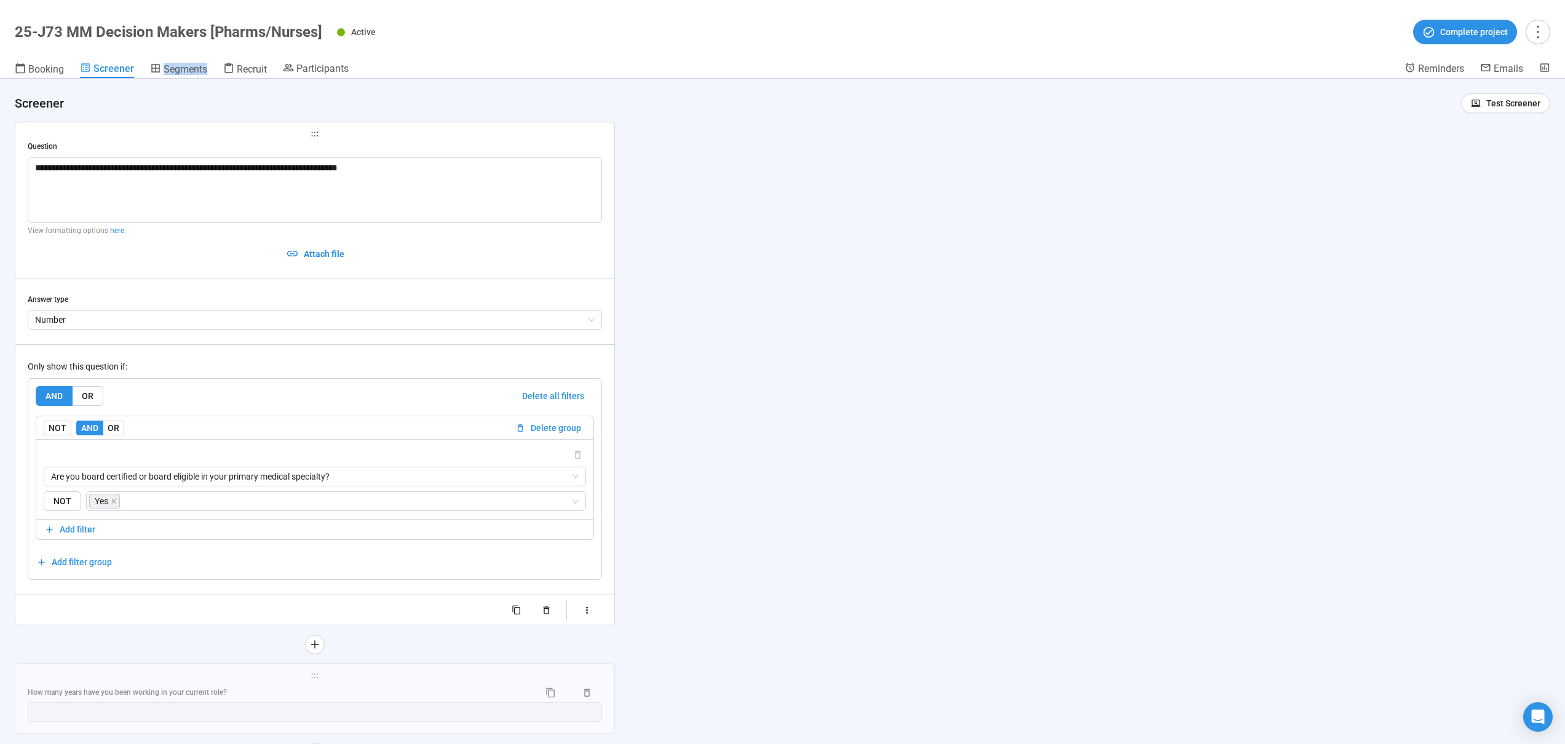
scroll to position [4822, 0]
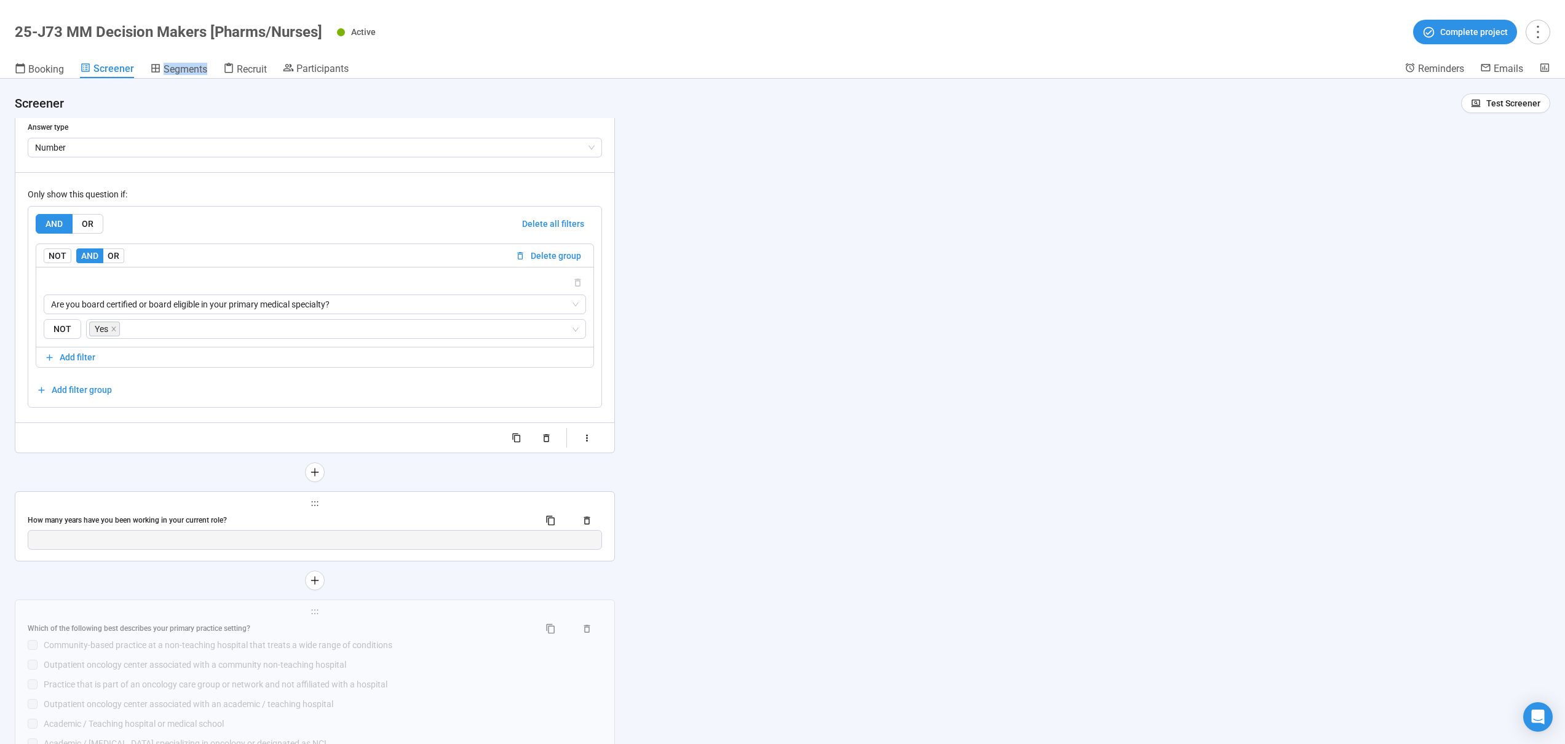
click at [397, 514] on div "How many years have you been working in your current role?" at bounding box center [315, 520] width 574 height 20
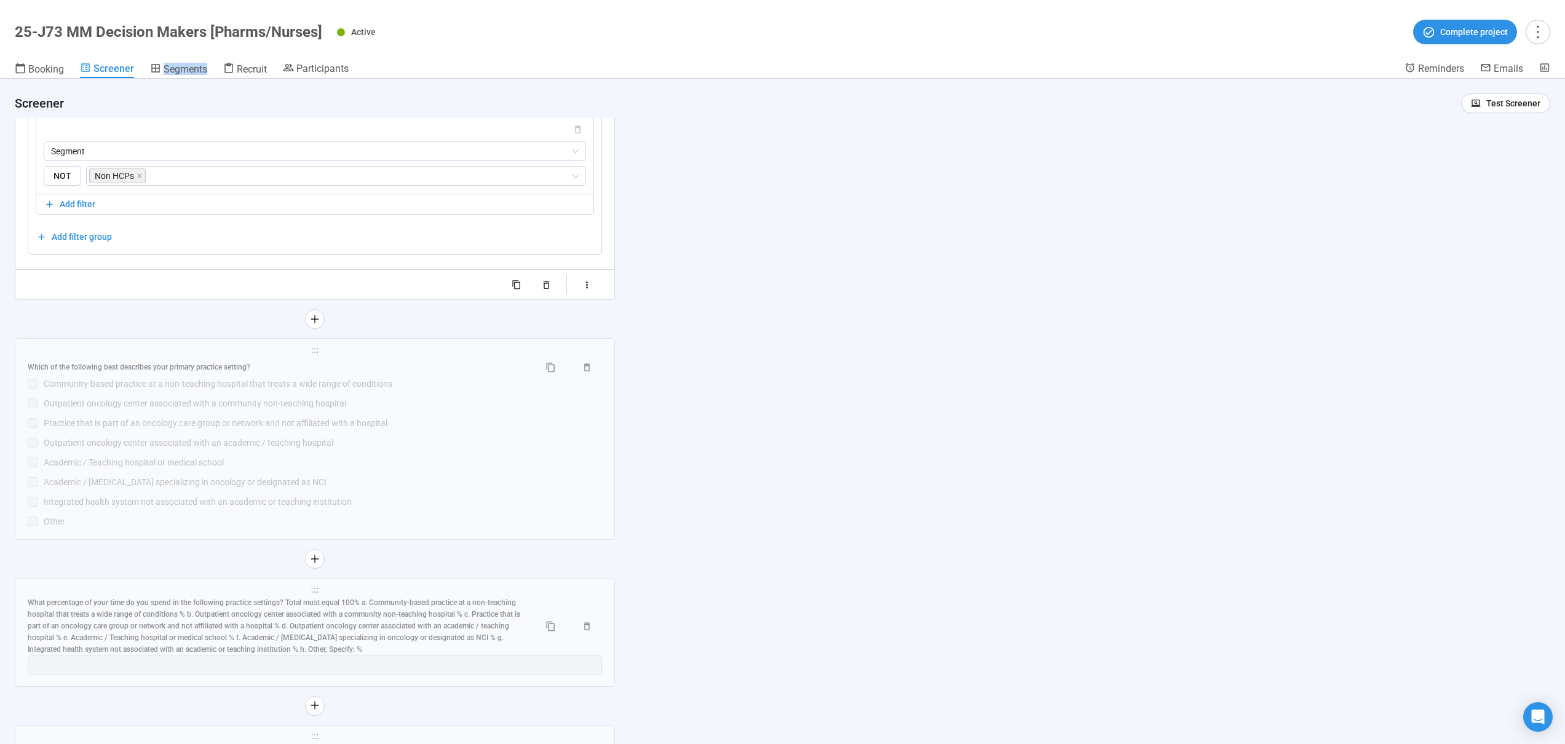
scroll to position [5140, 0]
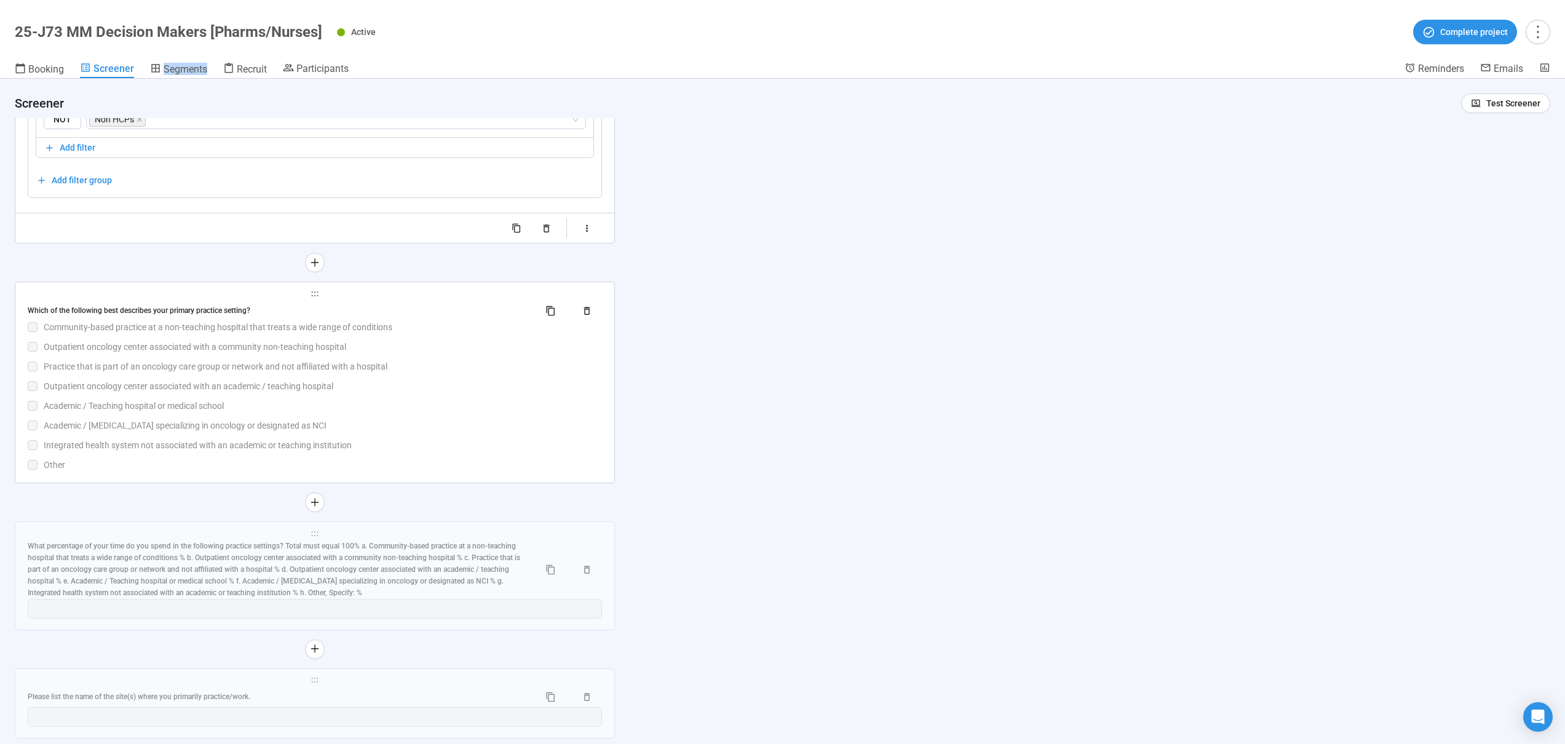
click at [418, 387] on div "Outpatient oncology center associated with an academic / teaching hospital" at bounding box center [323, 386] width 558 height 14
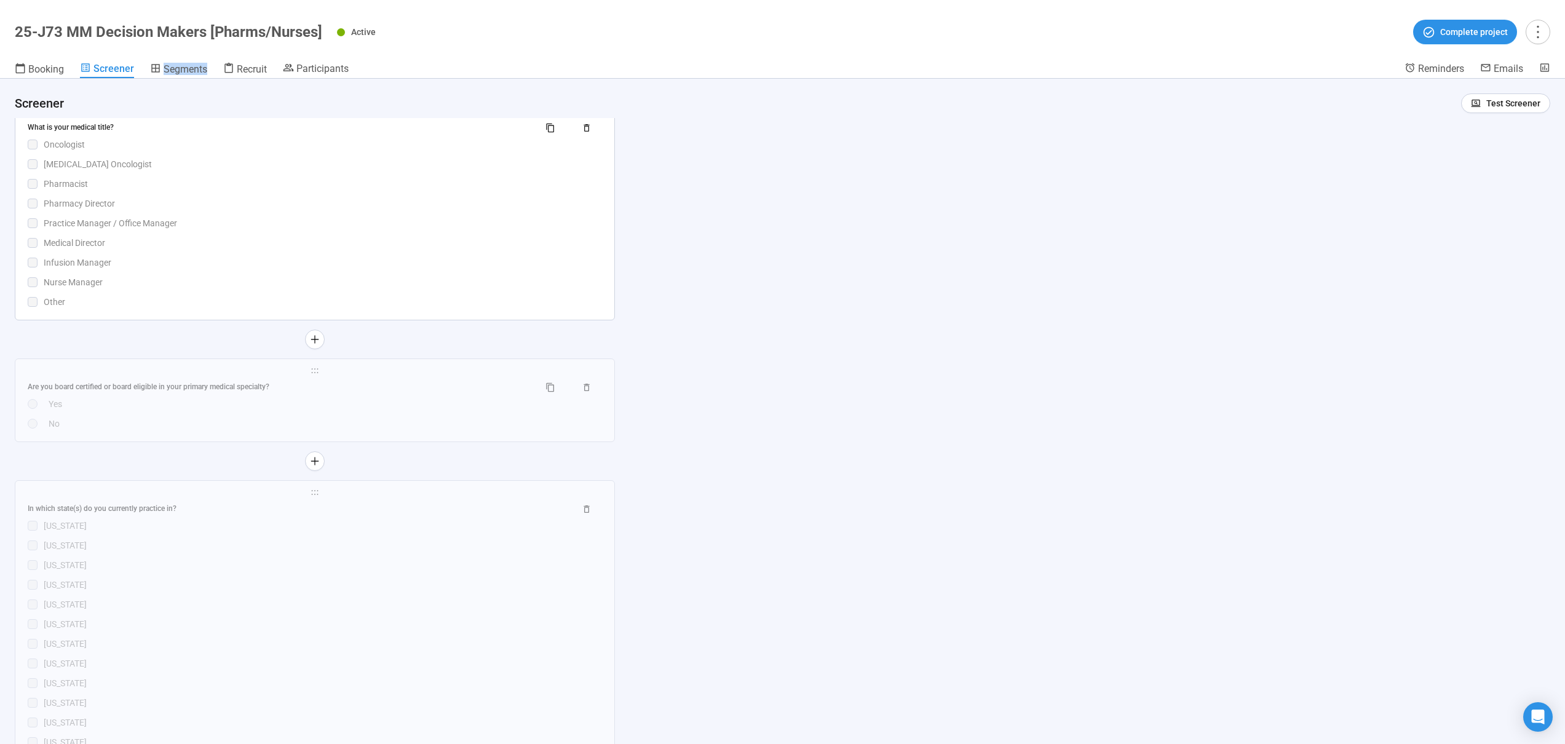
scroll to position [3082, 0]
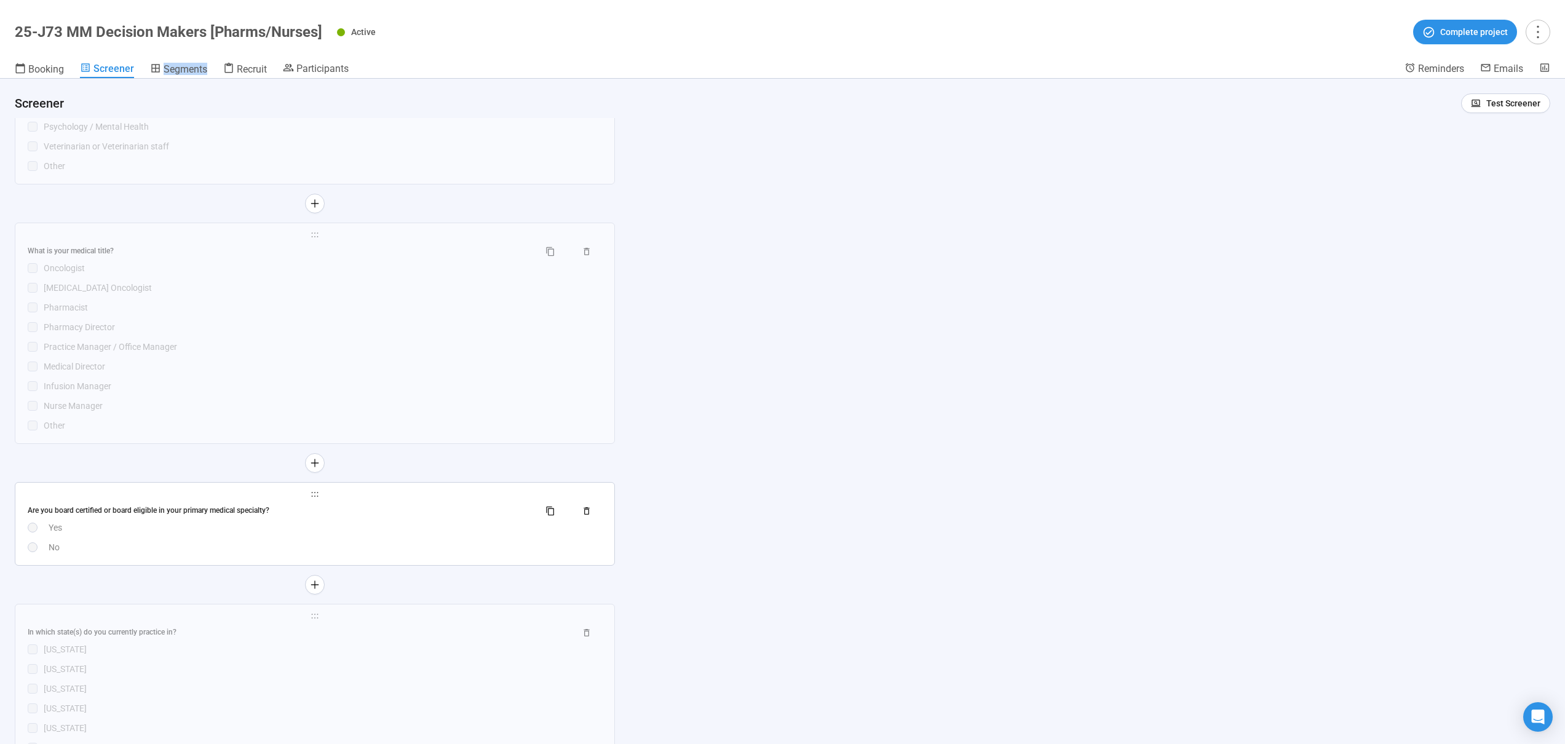
click at [320, 536] on div "Are you board certified or board eligible in your primary medical specialty? Ye…" at bounding box center [315, 527] width 574 height 53
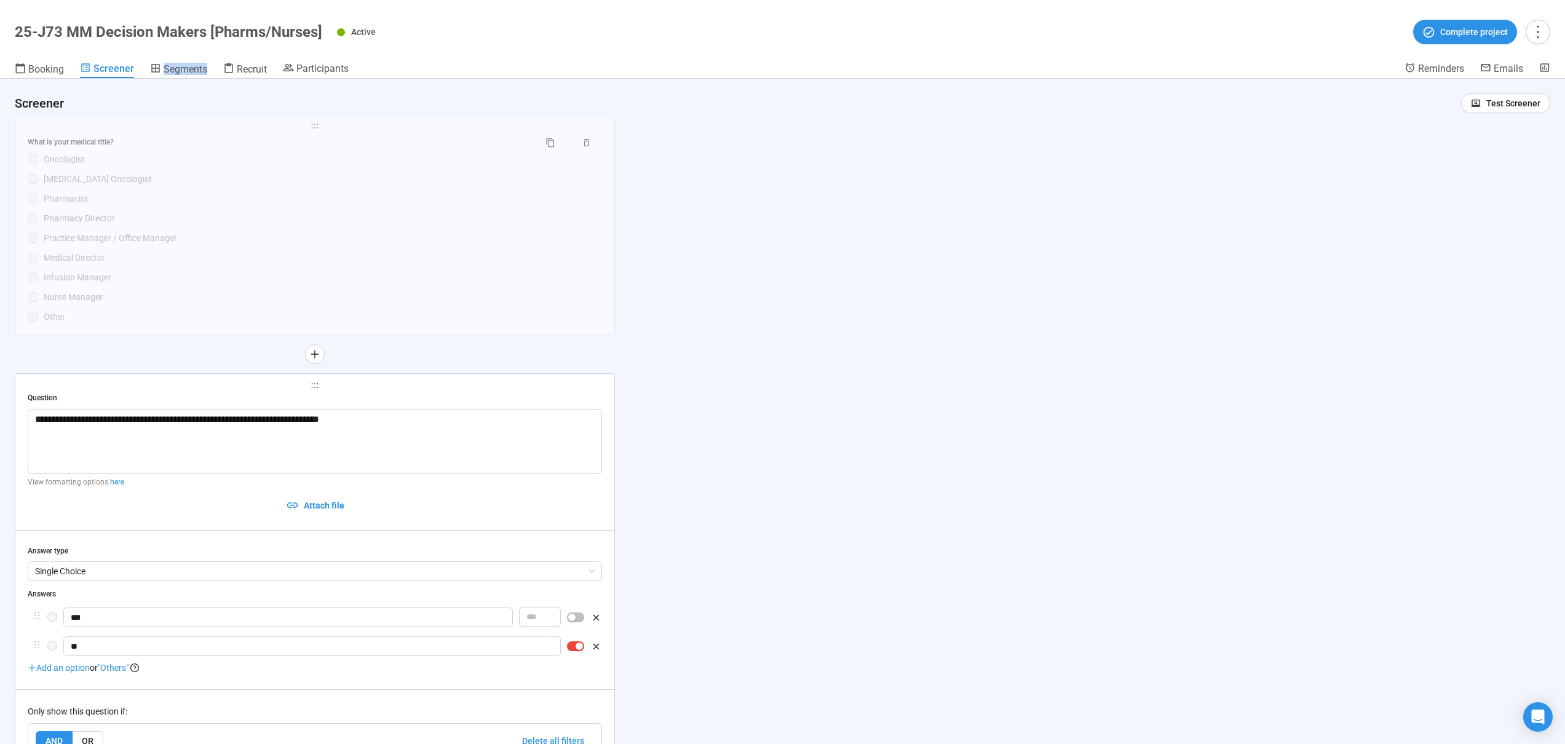
scroll to position [3190, 0]
click at [356, 186] on div "[MEDICAL_DATA] Oncologist" at bounding box center [323, 180] width 558 height 14
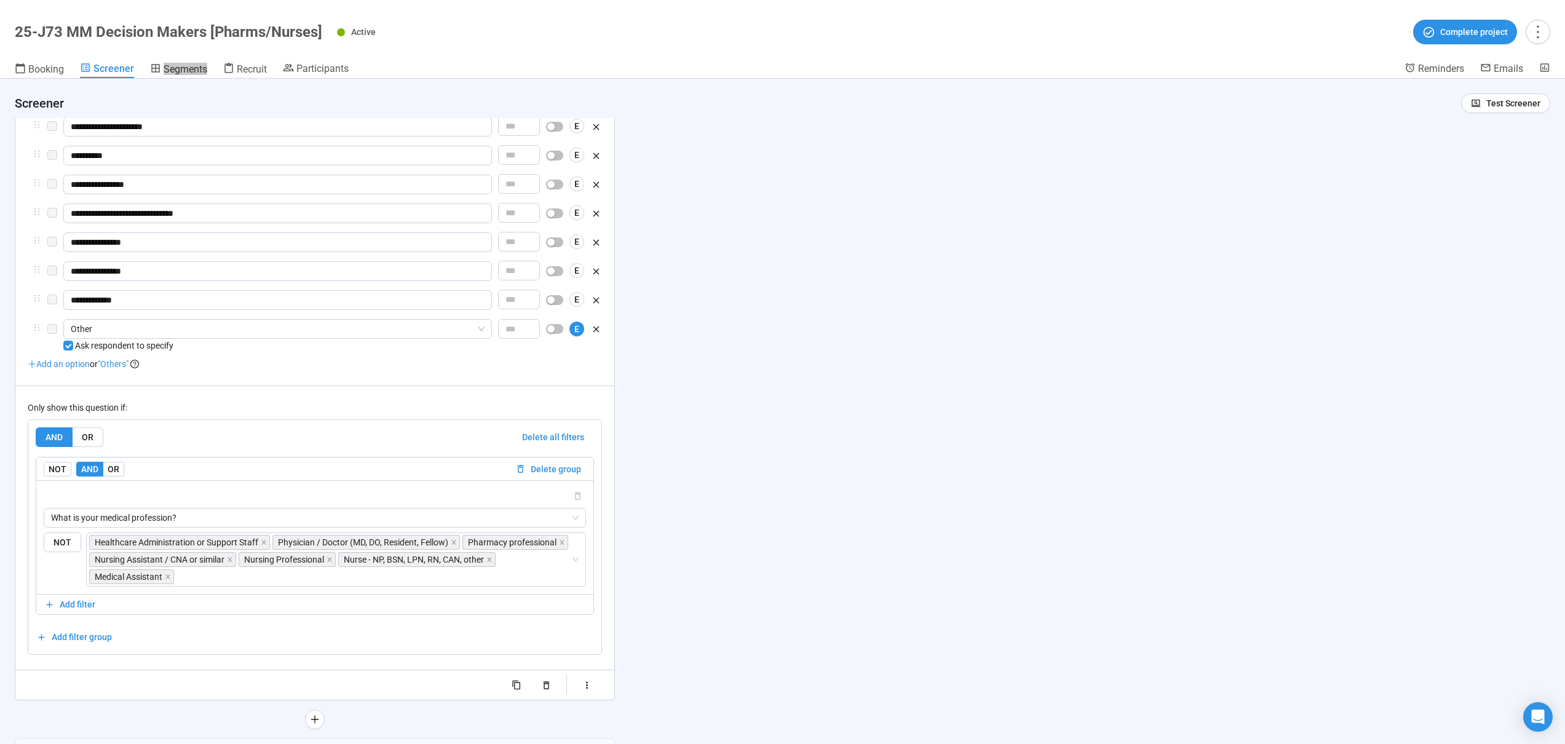
scroll to position [3755, 0]
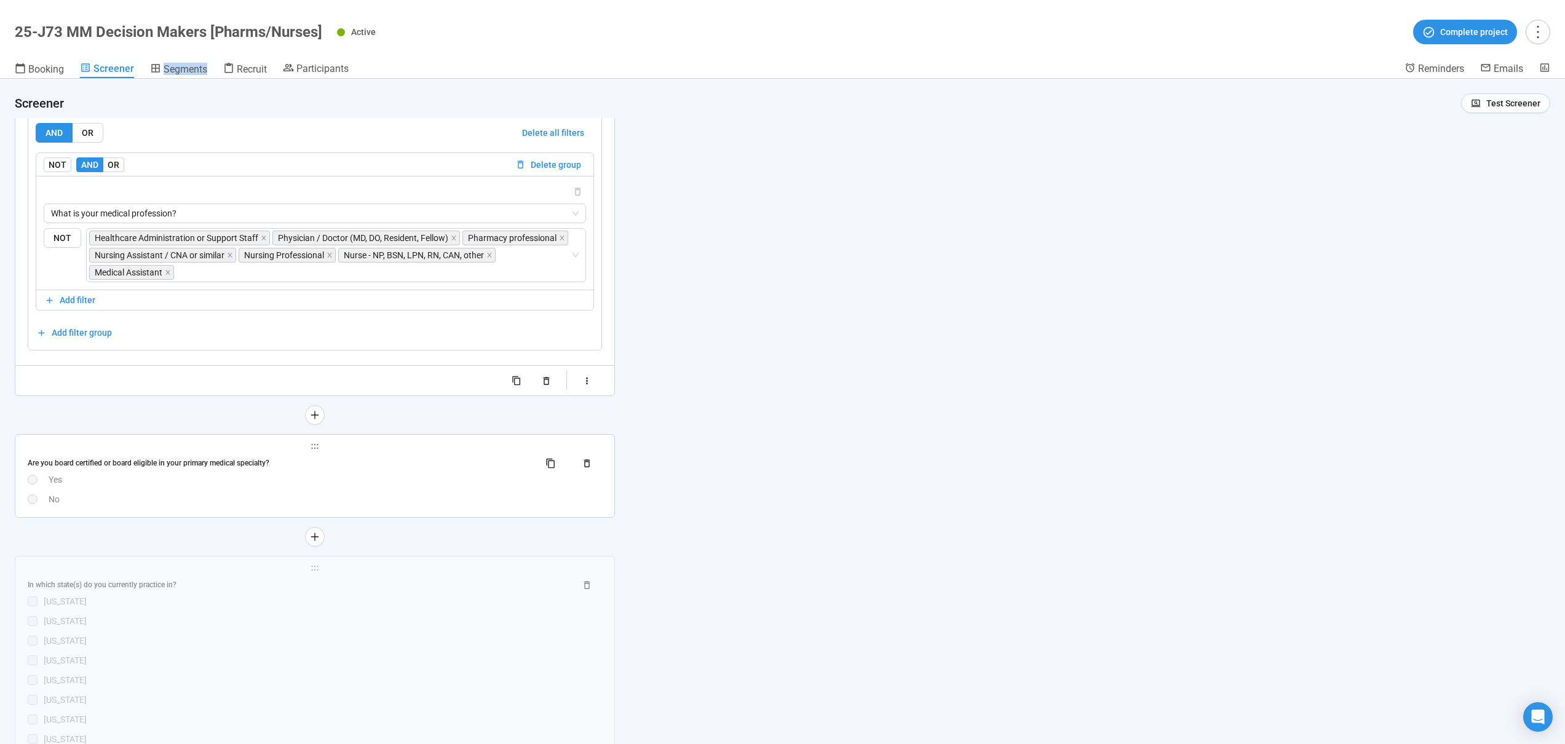
click at [220, 494] on div "Are you board certified or board eligible in your primary medical specialty? Ye…" at bounding box center [315, 479] width 574 height 53
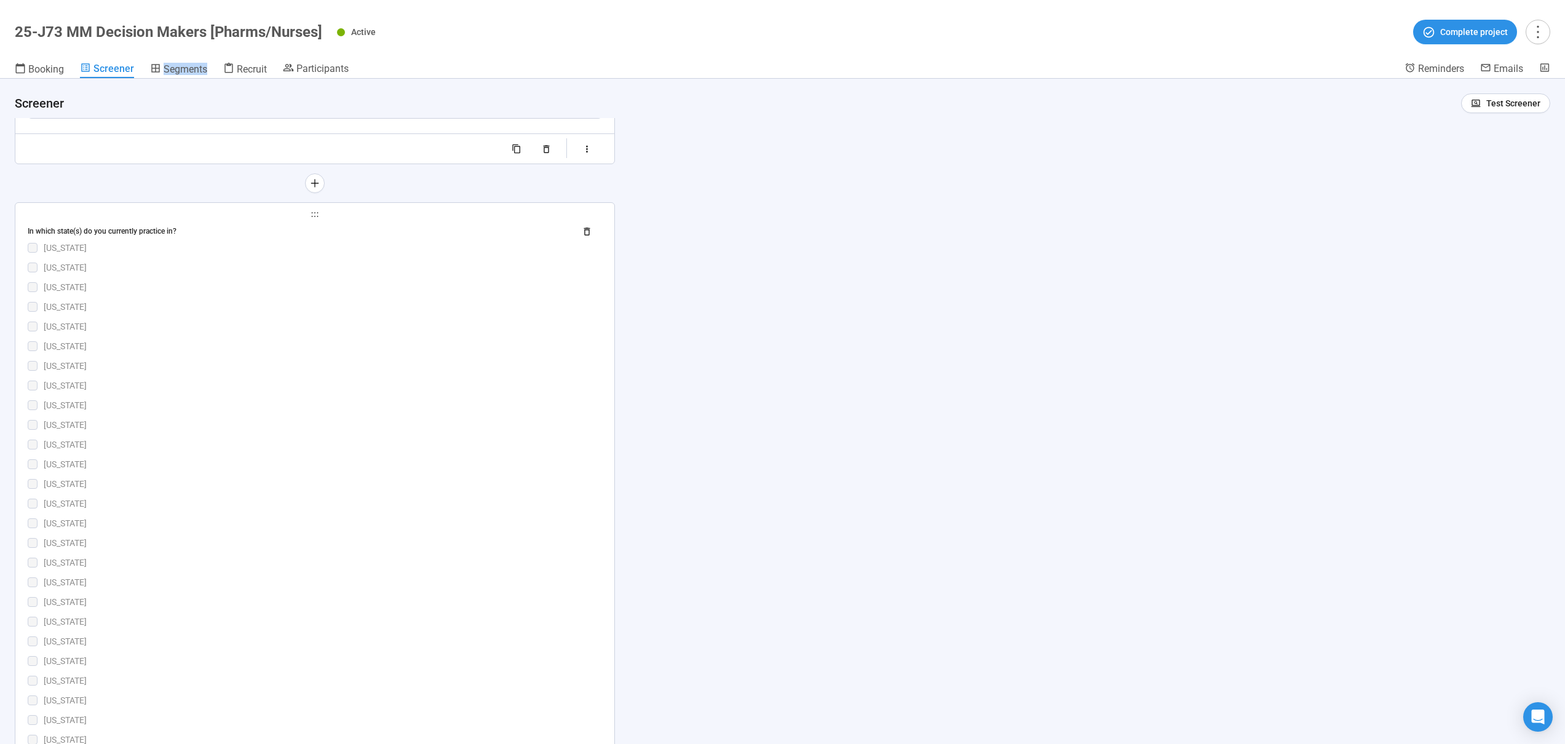
scroll to position [4105, 0]
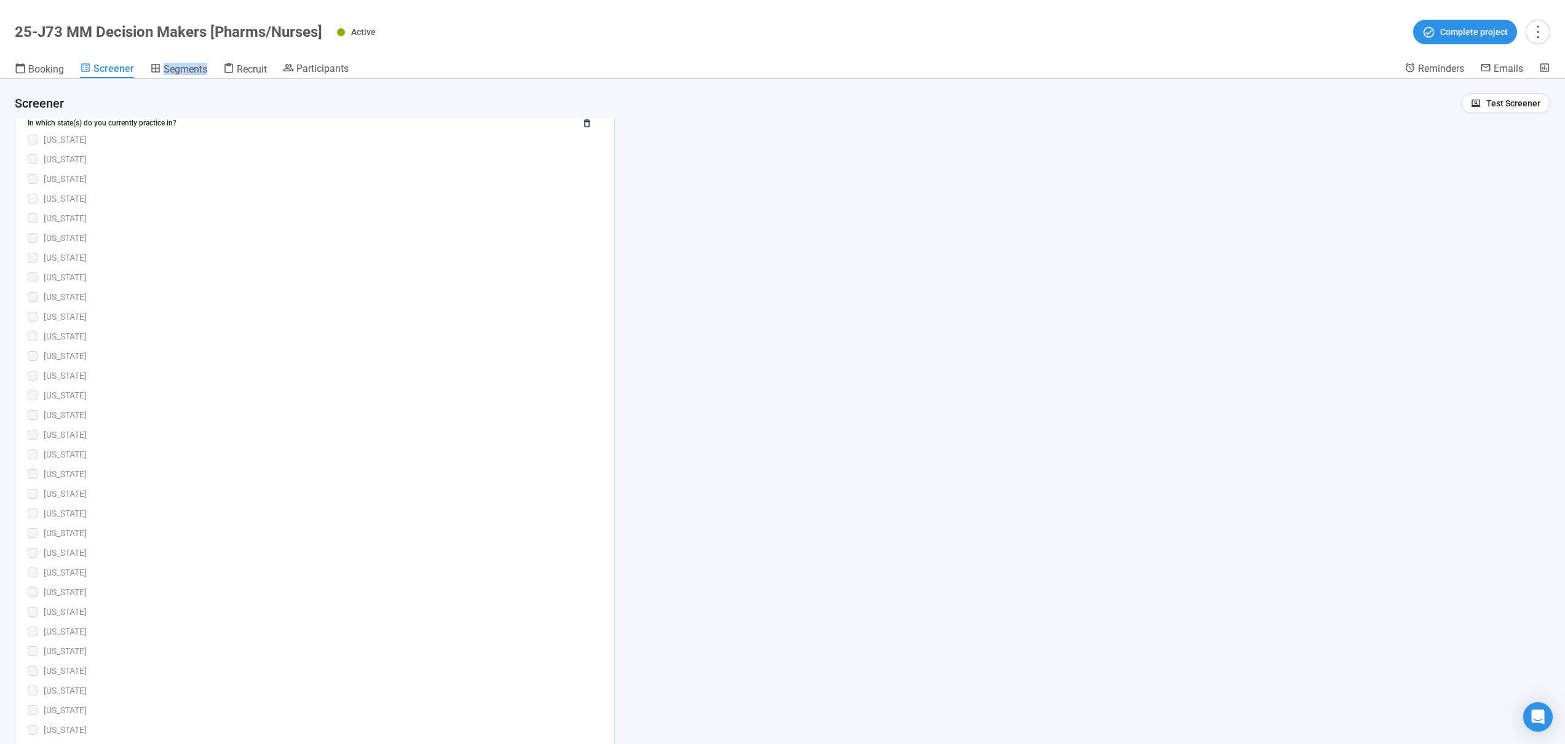
click at [190, 528] on div "[US_STATE]" at bounding box center [323, 533] width 558 height 14
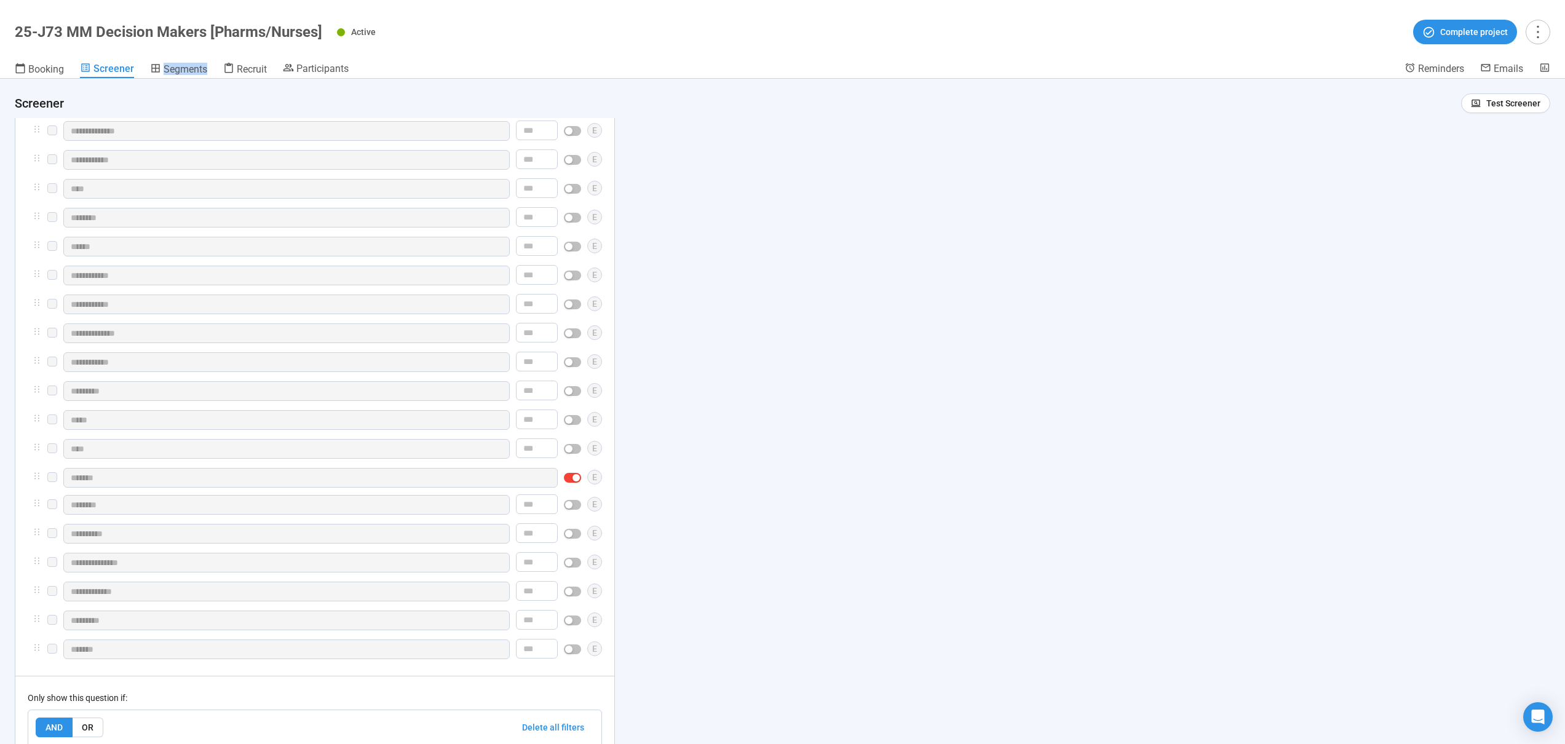
scroll to position [5088, 0]
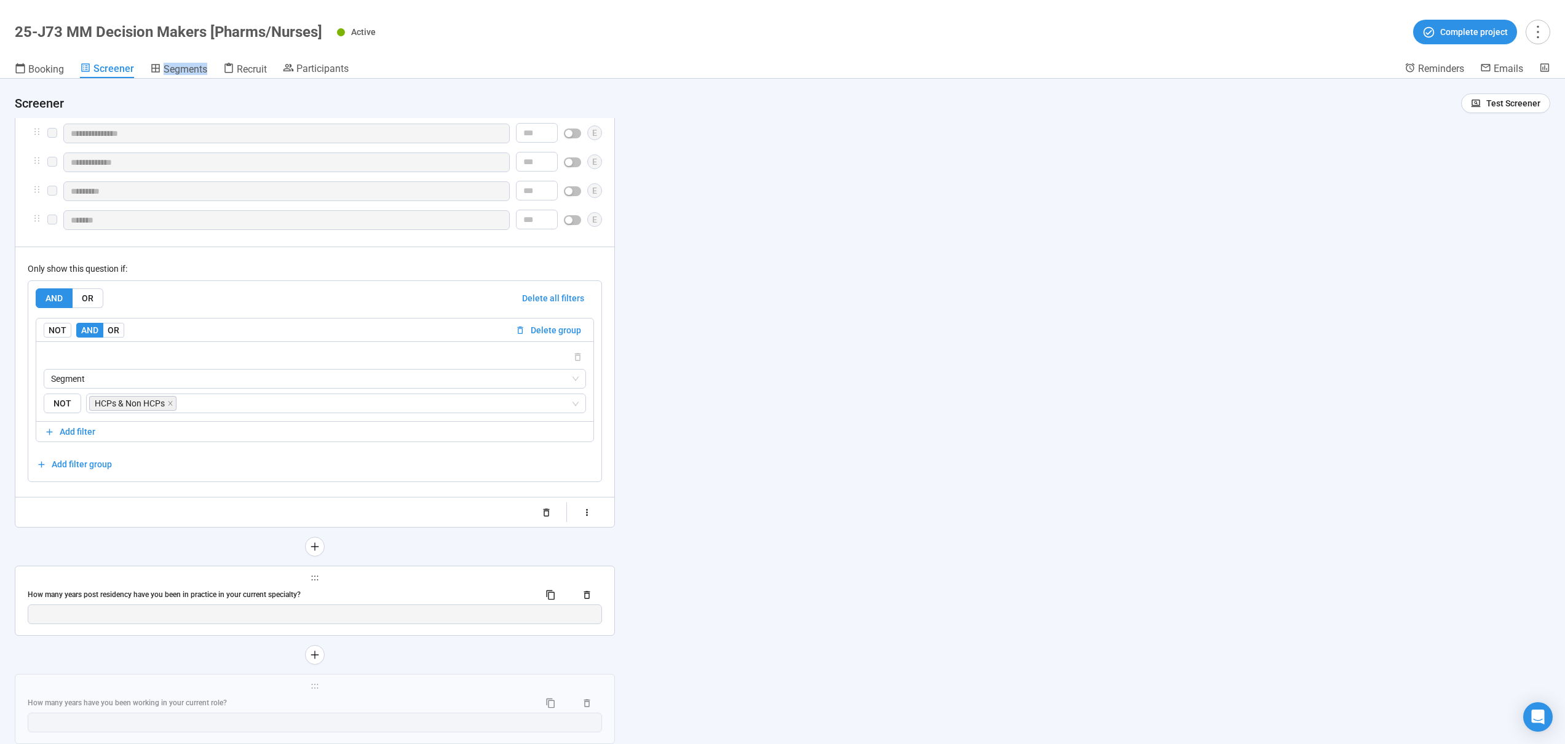
click at [347, 582] on span "holder" at bounding box center [315, 578] width 574 height 9
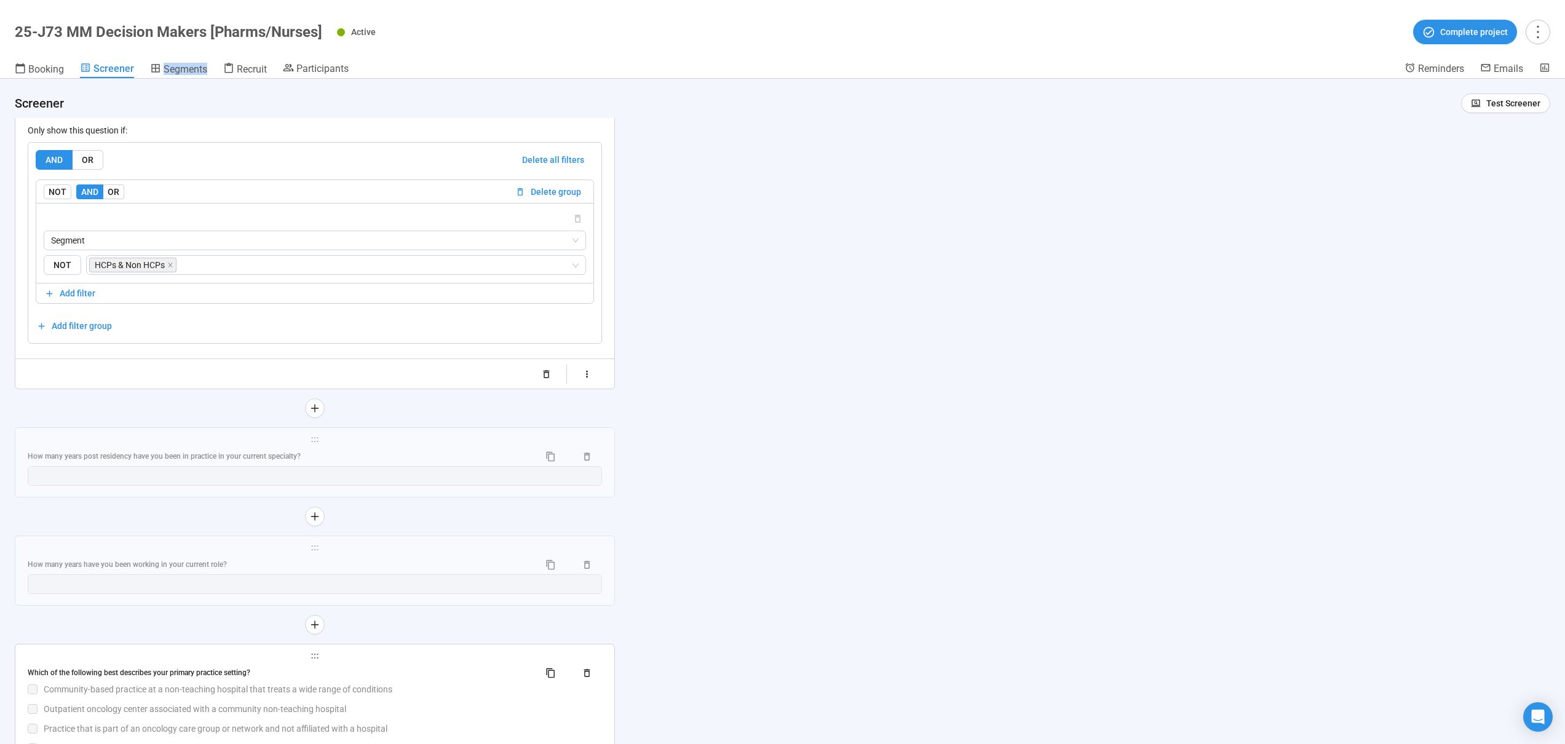
scroll to position [5232, 0]
click at [355, 457] on div "How many years post residency have you been in practice in your current special…" at bounding box center [279, 451] width 502 height 12
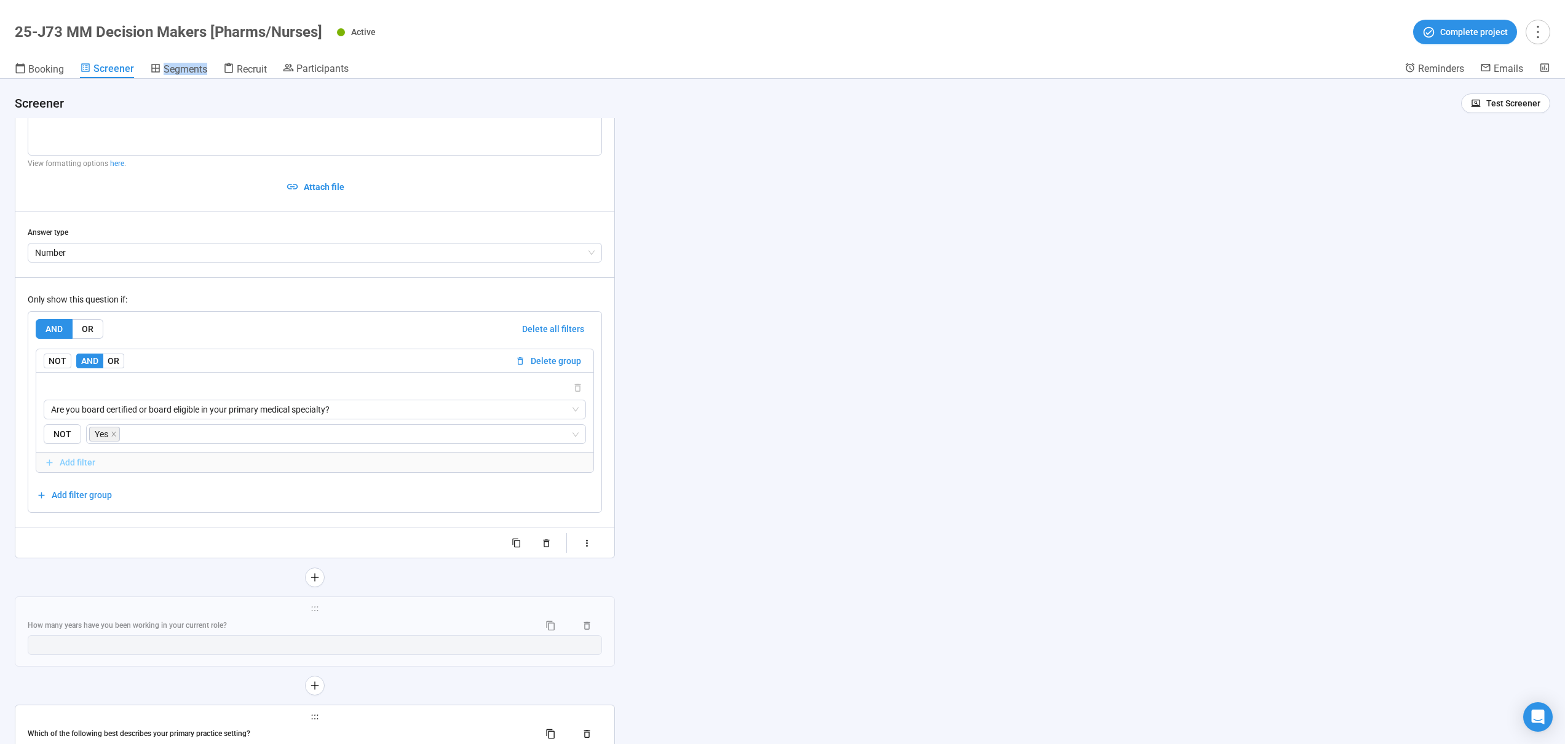
scroll to position [4944, 0]
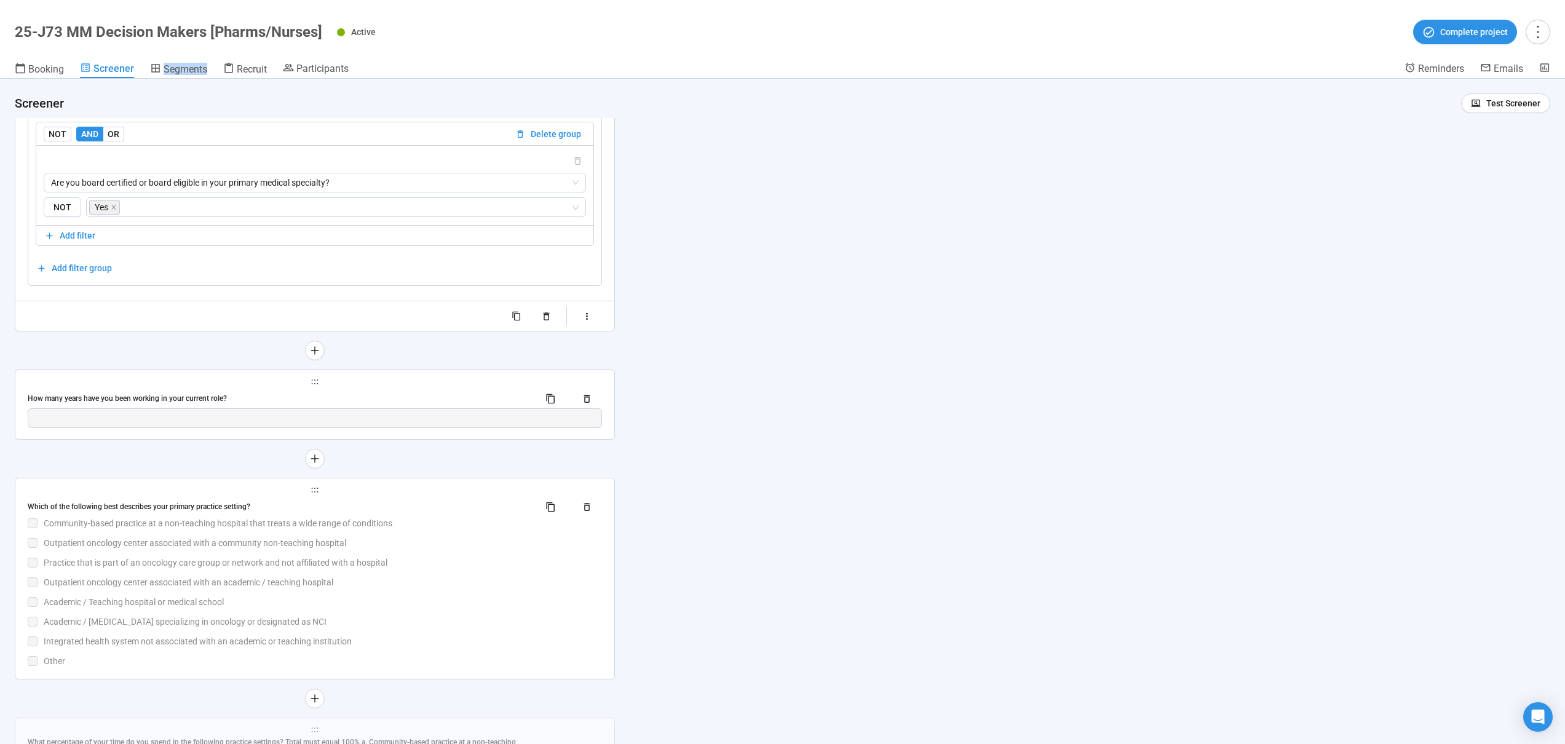
click at [352, 392] on div "How many years have you been working in your current role?" at bounding box center [315, 399] width 574 height 20
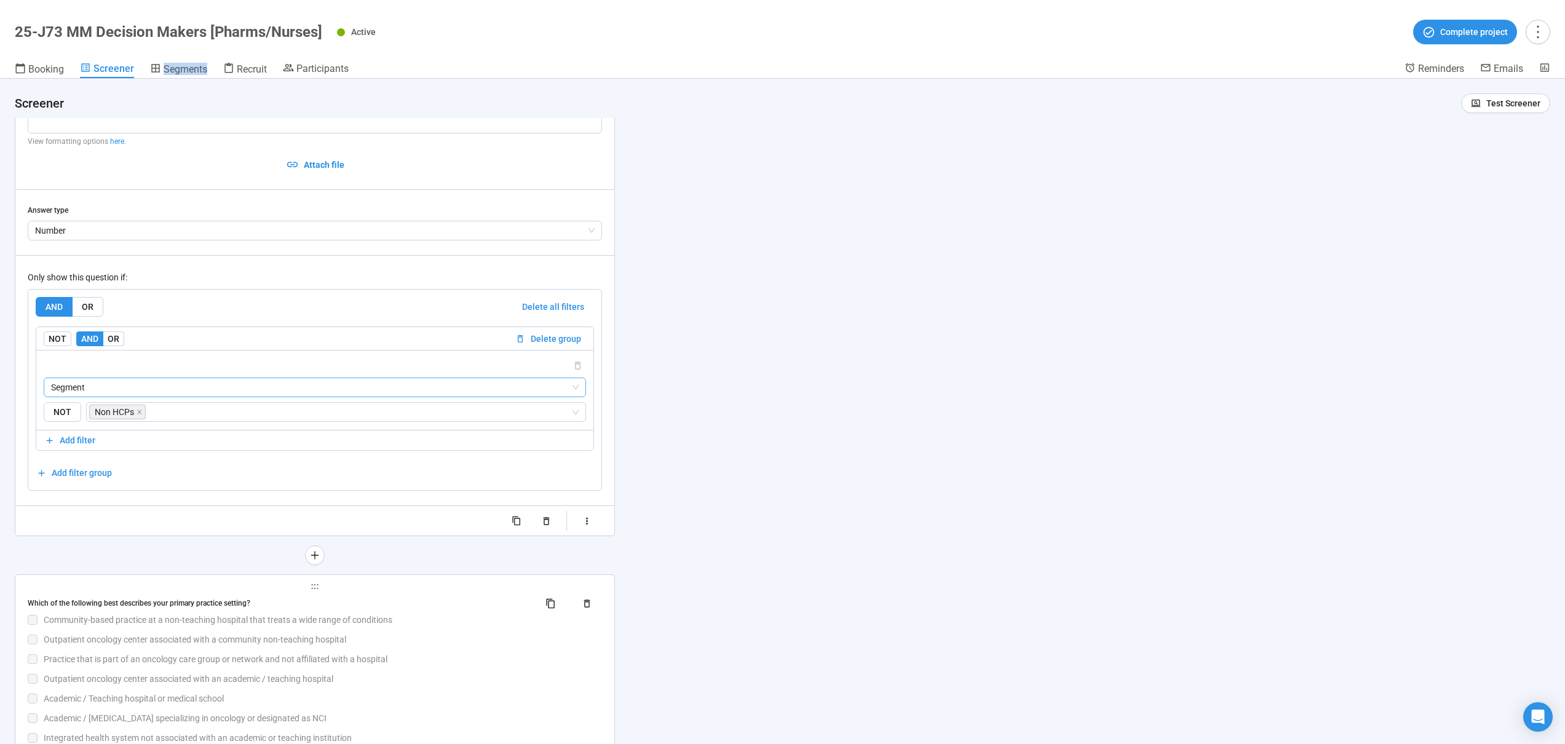
scroll to position [4848, 0]
click at [447, 662] on div "Practice that is part of an oncology care group or network and not affiliated w…" at bounding box center [323, 659] width 558 height 14
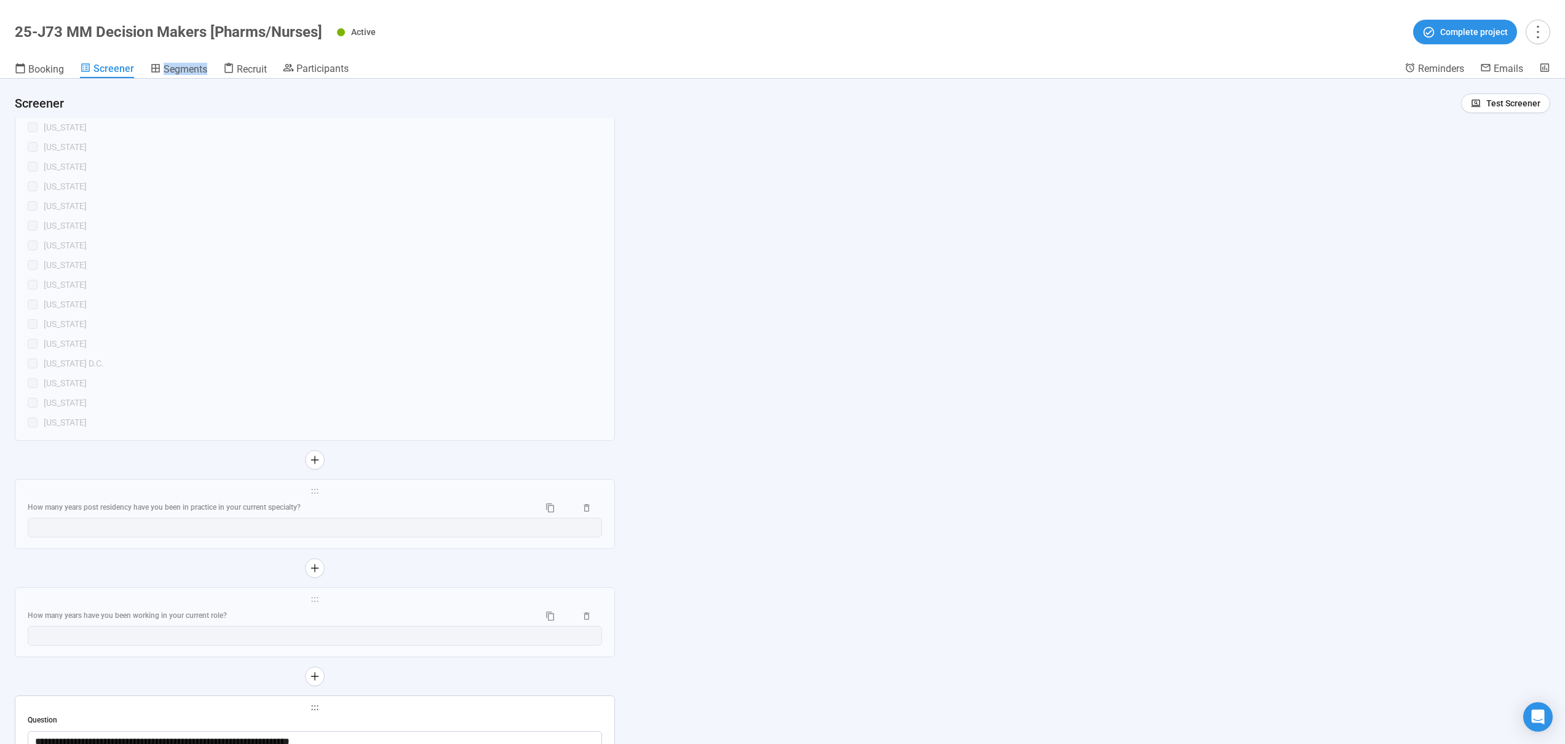
scroll to position [4276, 0]
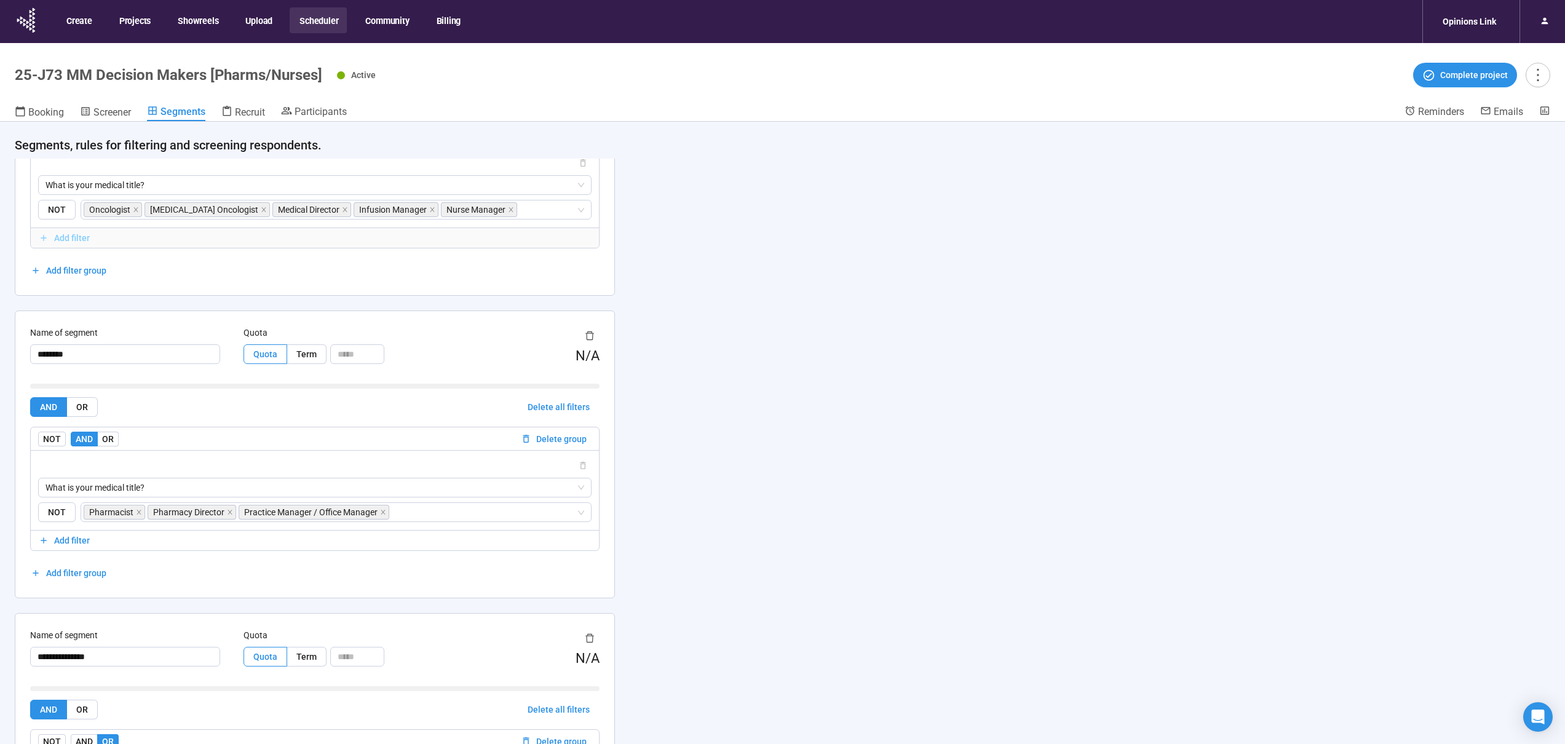
scroll to position [200, 0]
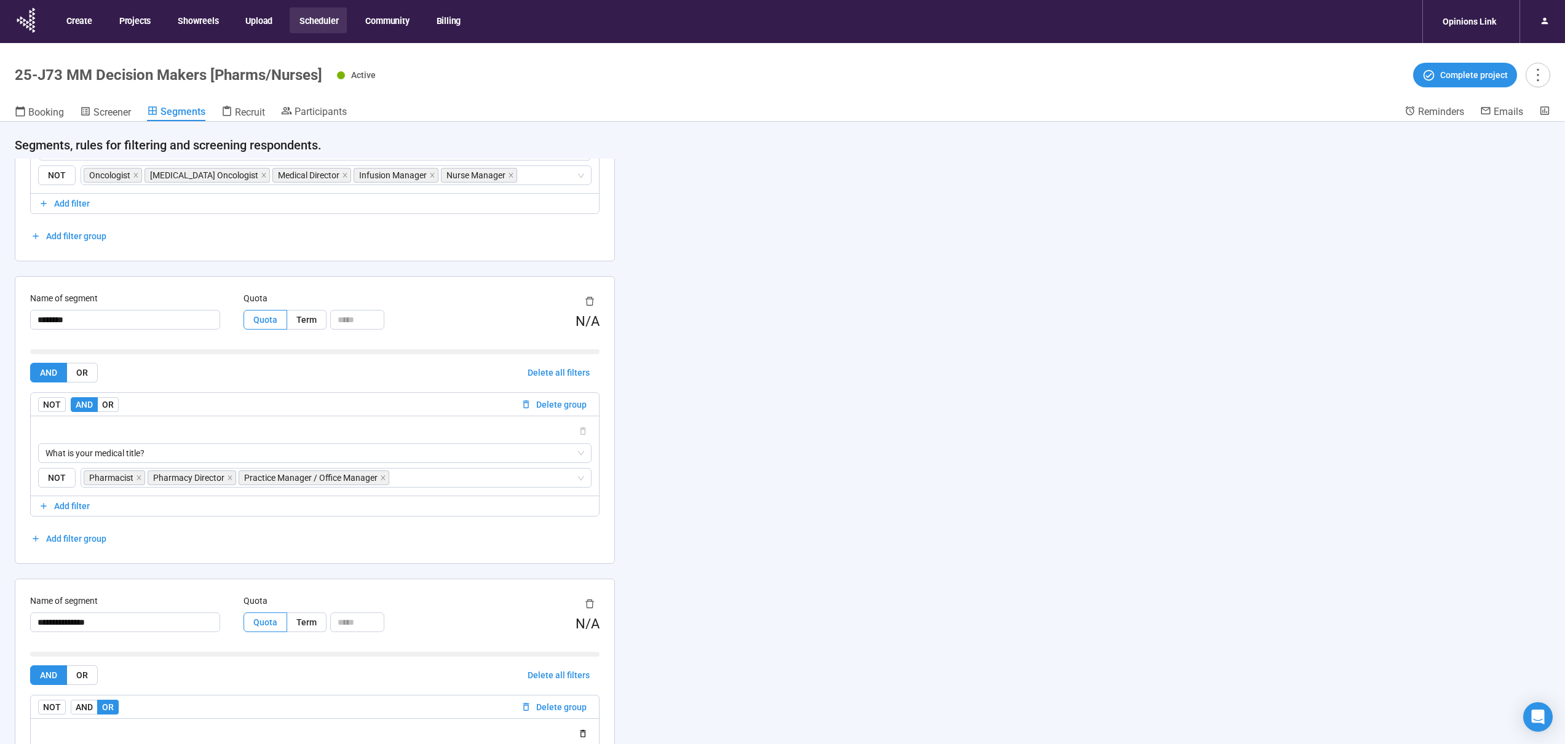
click at [28, 284] on div "Name of segment ******** Quota Quota Term N/A AND OR Delete all filters NOT AND…" at bounding box center [314, 420] width 599 height 287
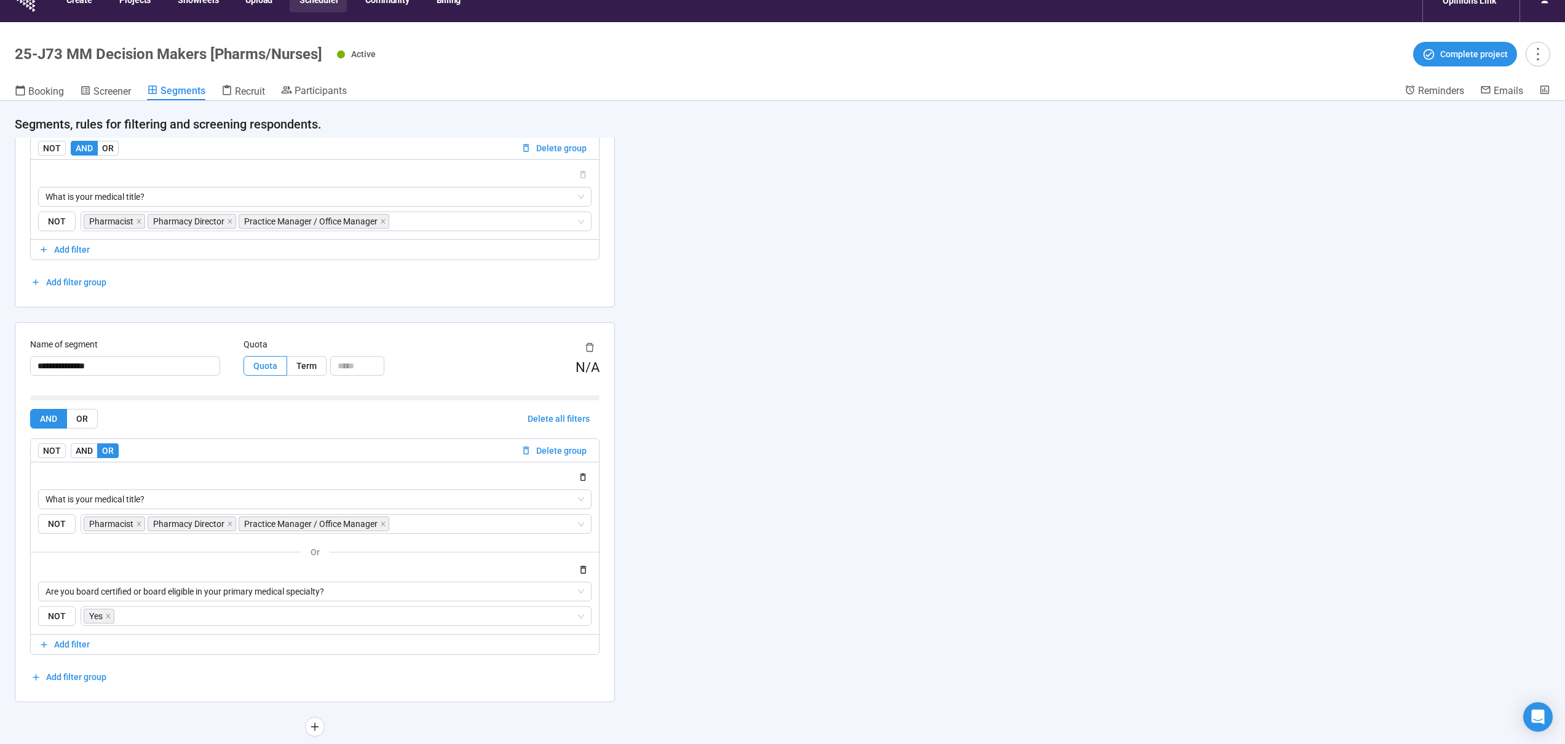
scroll to position [0, 0]
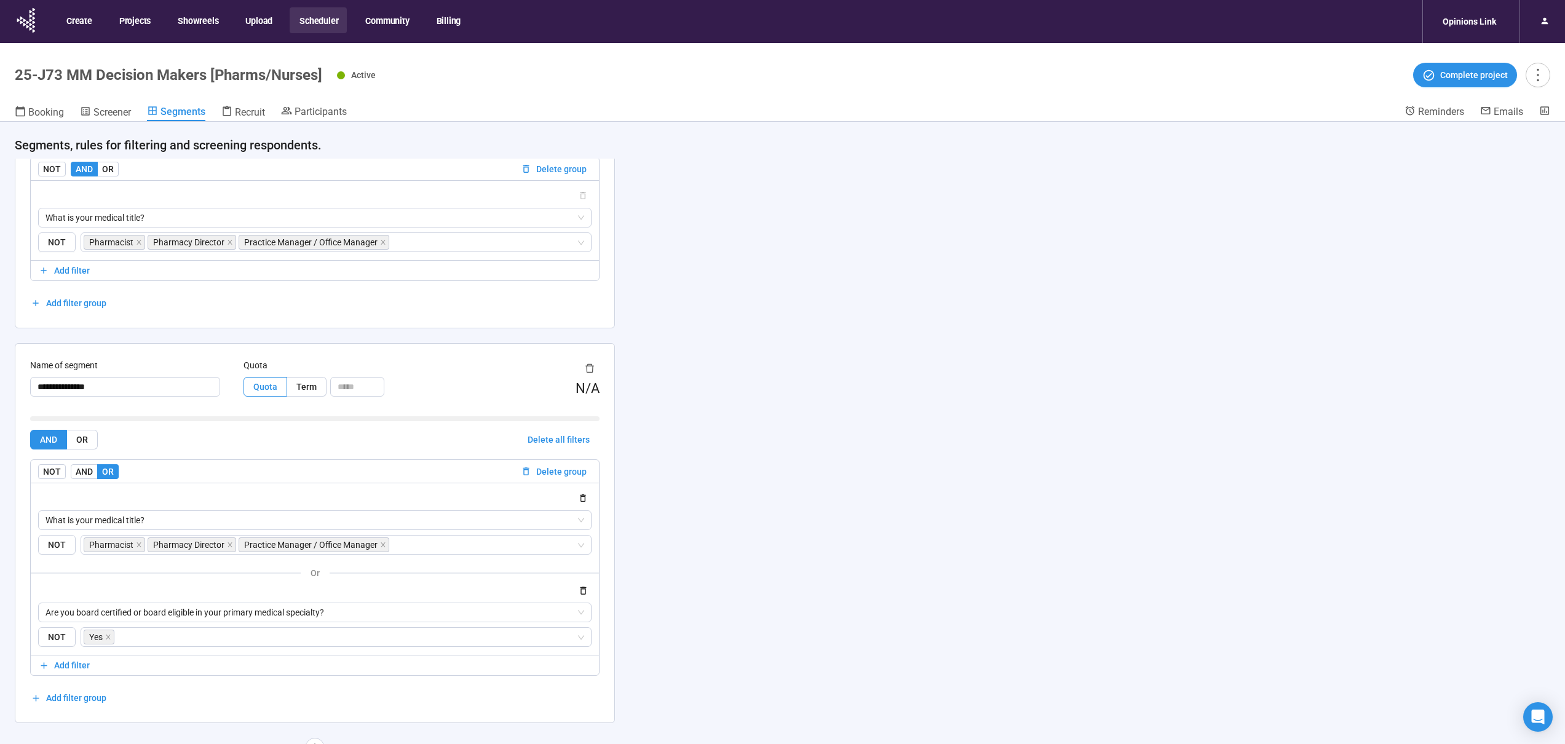
click at [324, 22] on button "Scheduler" at bounding box center [318, 20] width 57 height 26
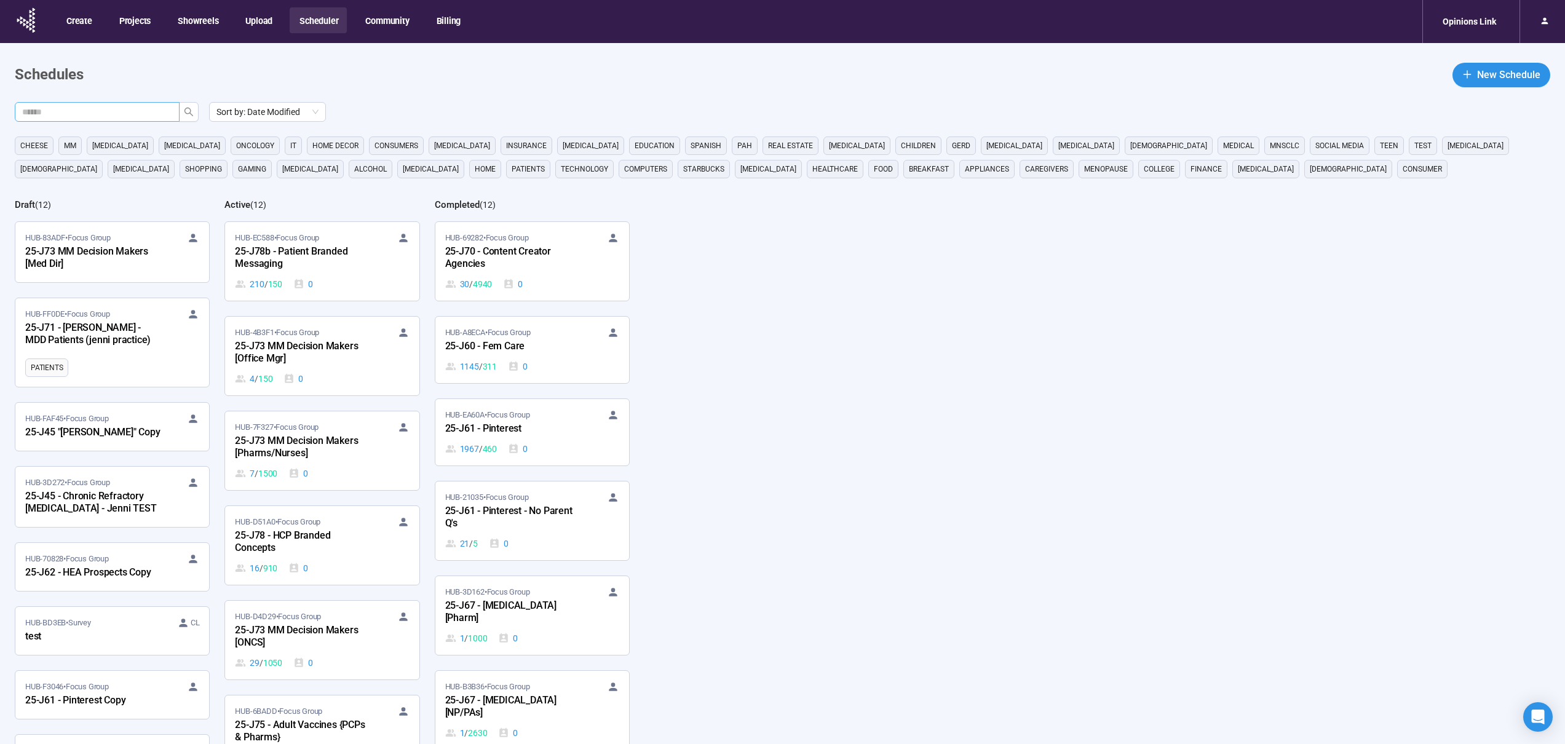
click at [98, 109] on input "text" at bounding box center [92, 112] width 140 height 14
type input "***"
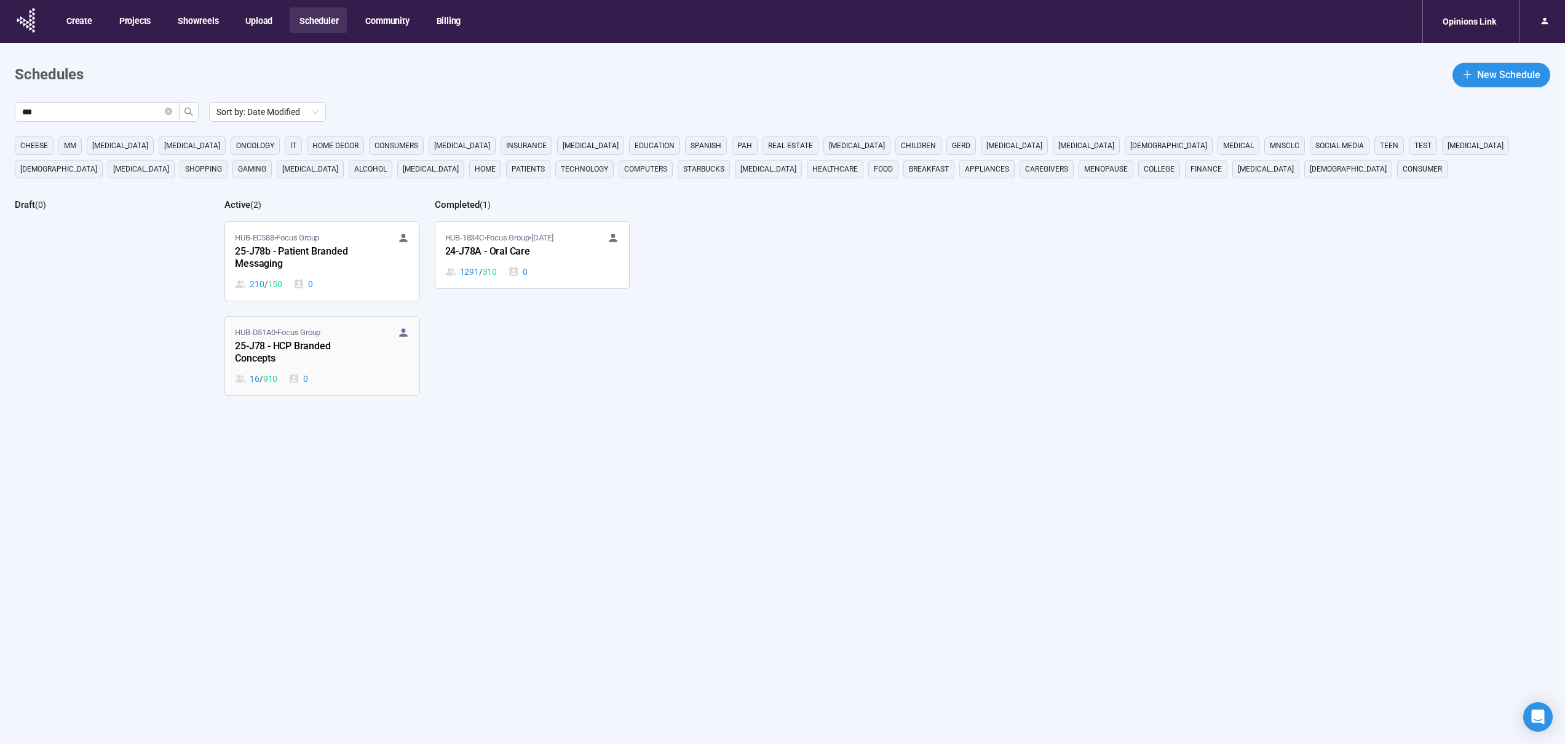
click at [311, 332] on span "HUB-D51A0 • Focus Group" at bounding box center [277, 333] width 85 height 12
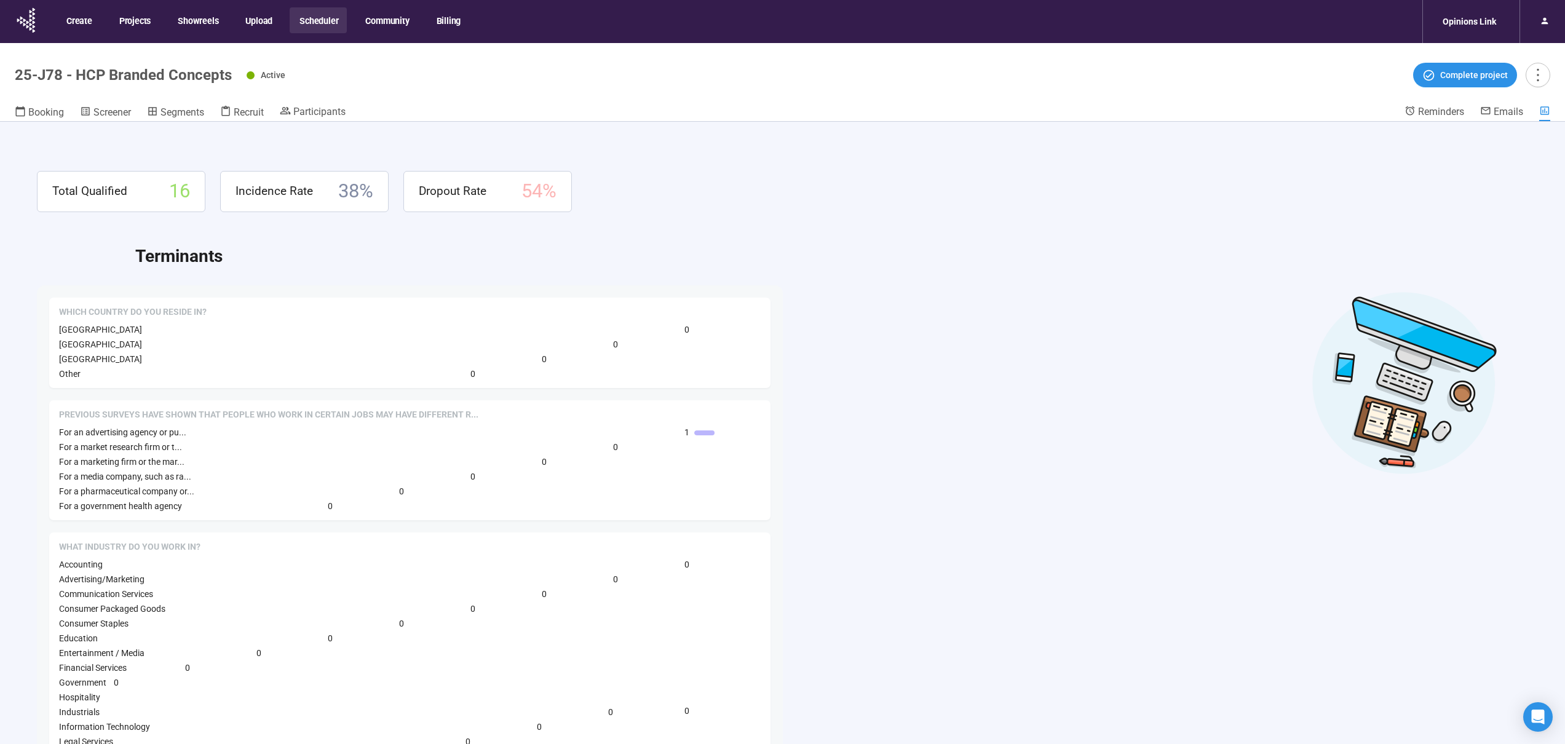
click at [185, 74] on h1 "25-J78 - HCP Branded Concepts" at bounding box center [123, 74] width 217 height 17
copy h1 "25-J78 - HCP Branded Concepts"
click at [191, 113] on span "Segments" at bounding box center [183, 112] width 44 height 12
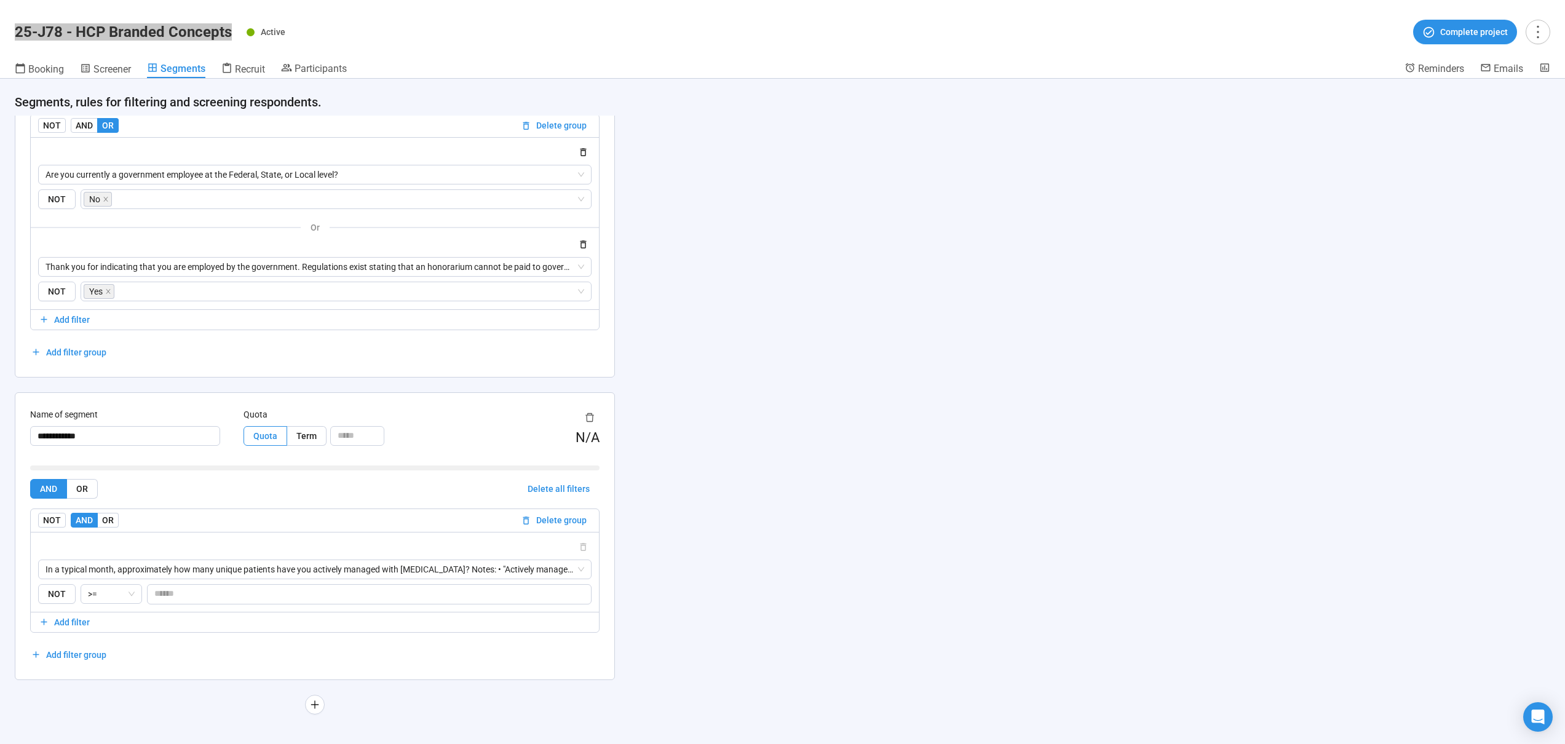
scroll to position [1001, 0]
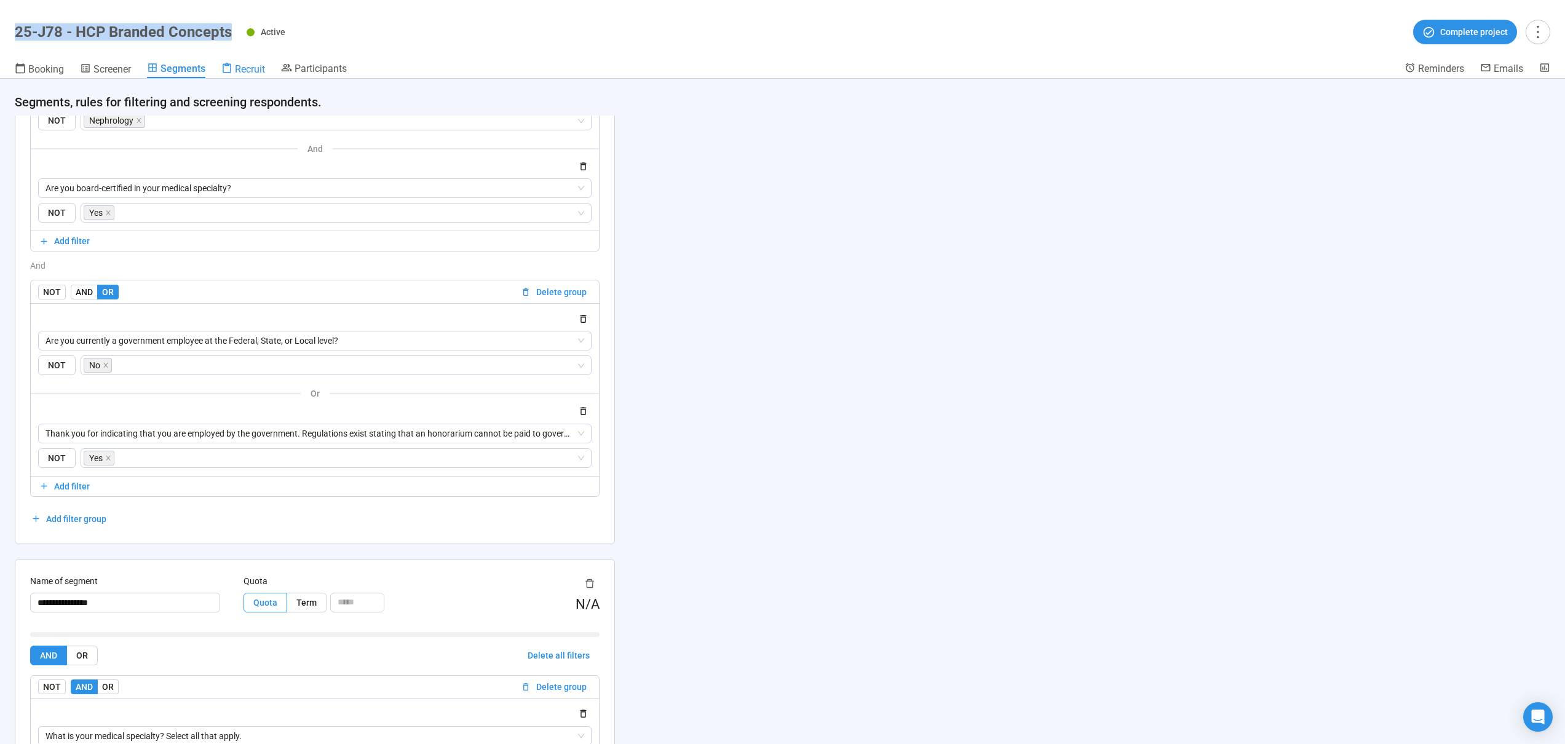
click at [252, 64] on span "Recruit" at bounding box center [250, 69] width 30 height 12
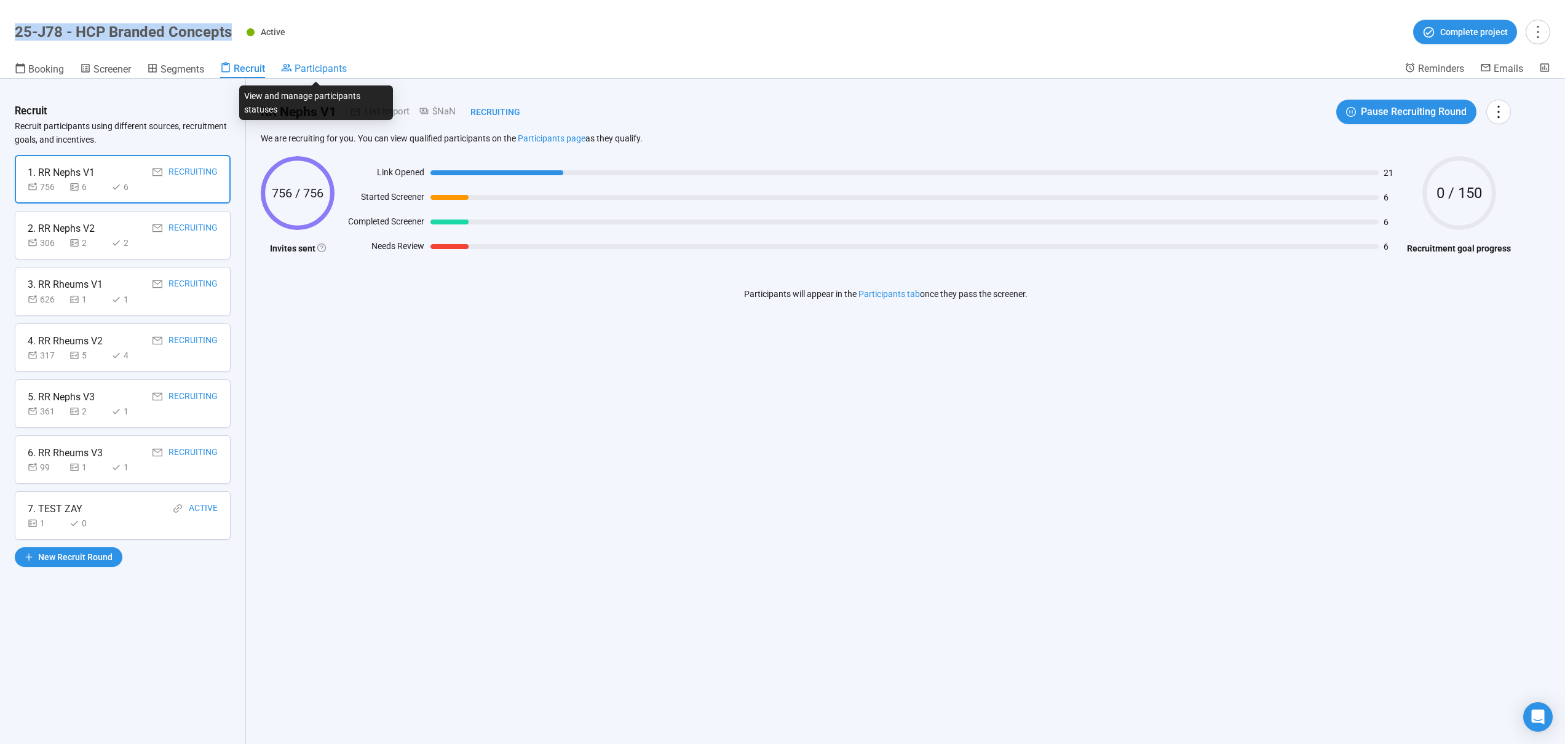
click at [288, 68] on icon at bounding box center [286, 67] width 11 height 11
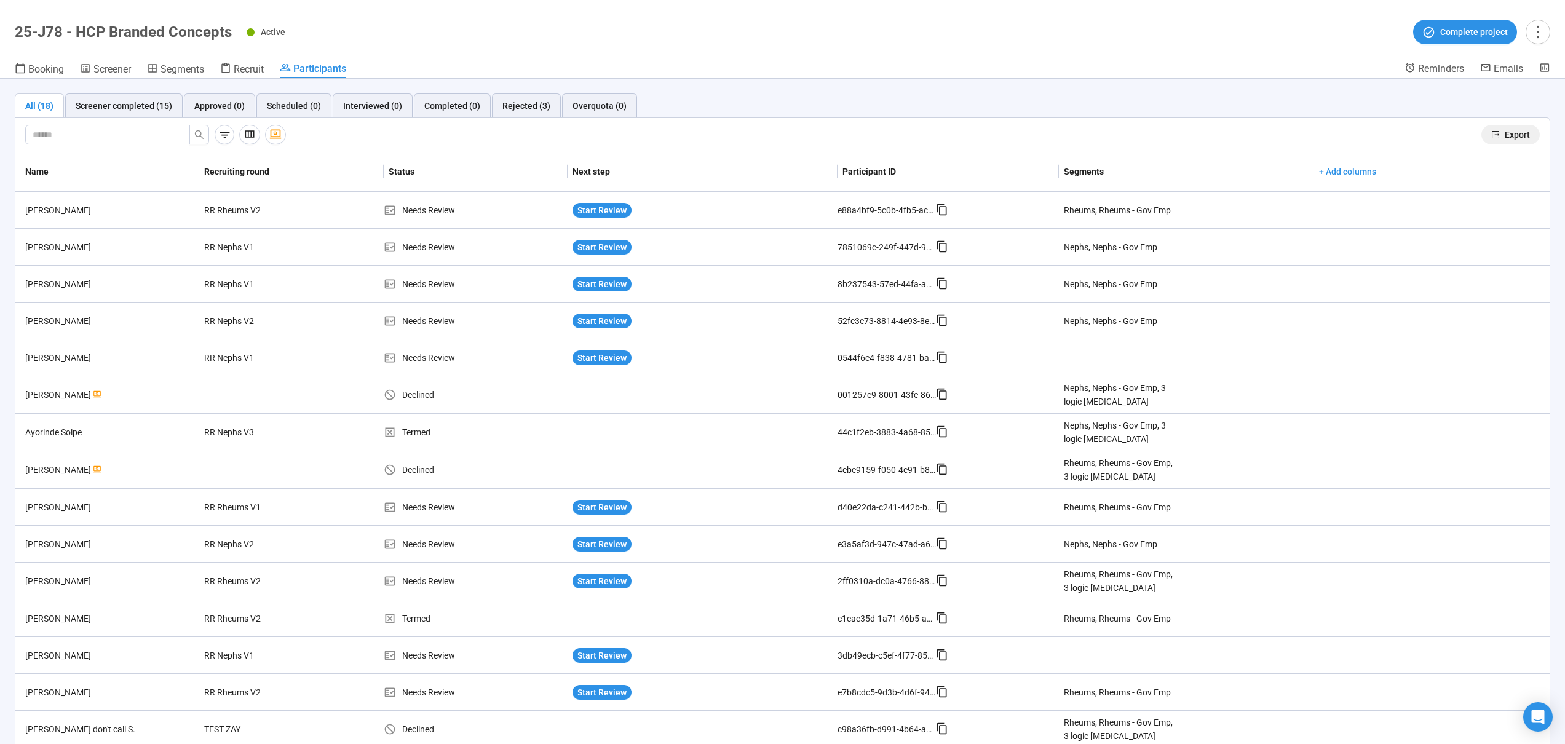
click at [1505, 138] on span "Export" at bounding box center [1517, 135] width 25 height 14
click at [149, 106] on div "Screener completed (15)" at bounding box center [124, 106] width 97 height 14
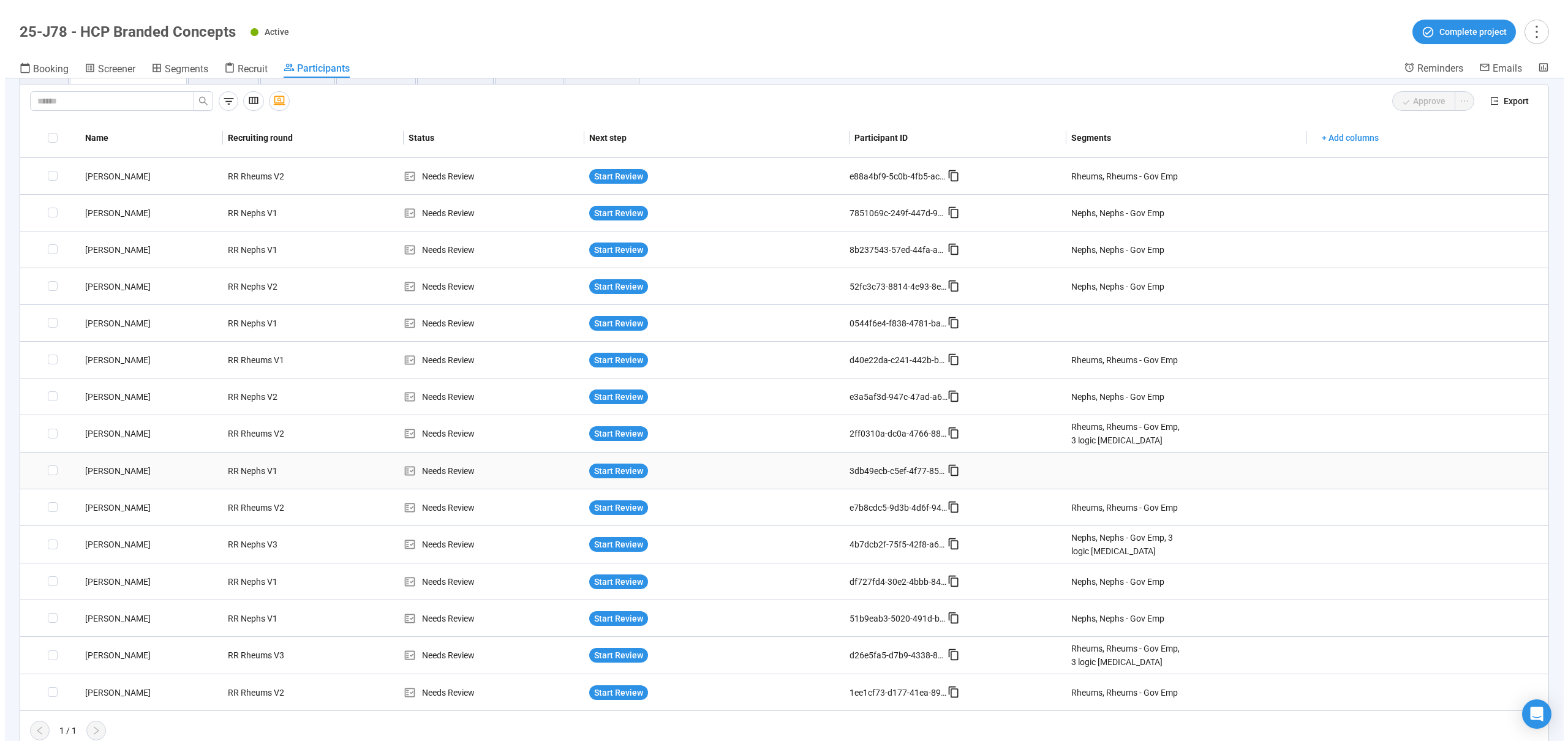
scroll to position [43, 0]
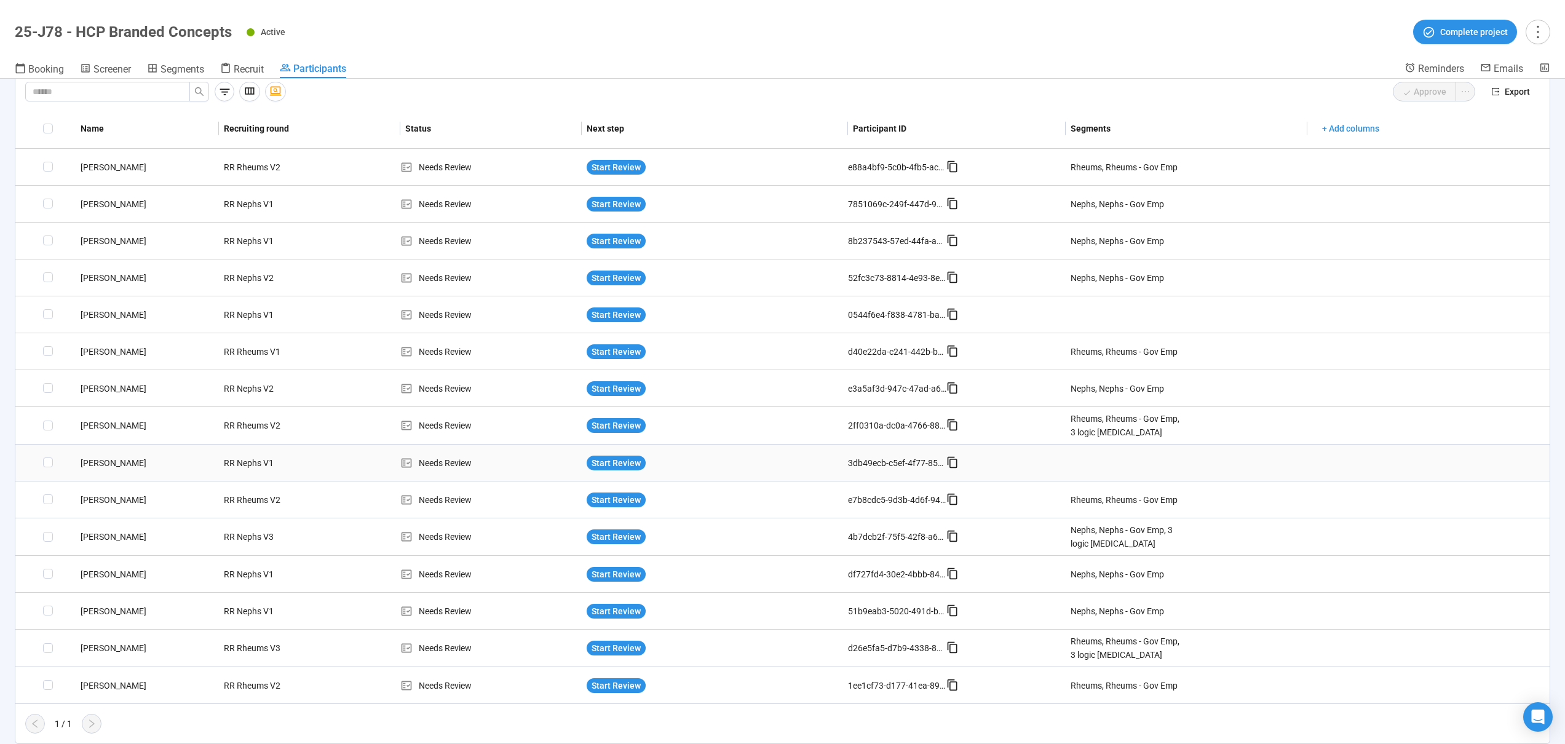
click at [181, 461] on div "[PERSON_NAME]" at bounding box center [147, 463] width 143 height 14
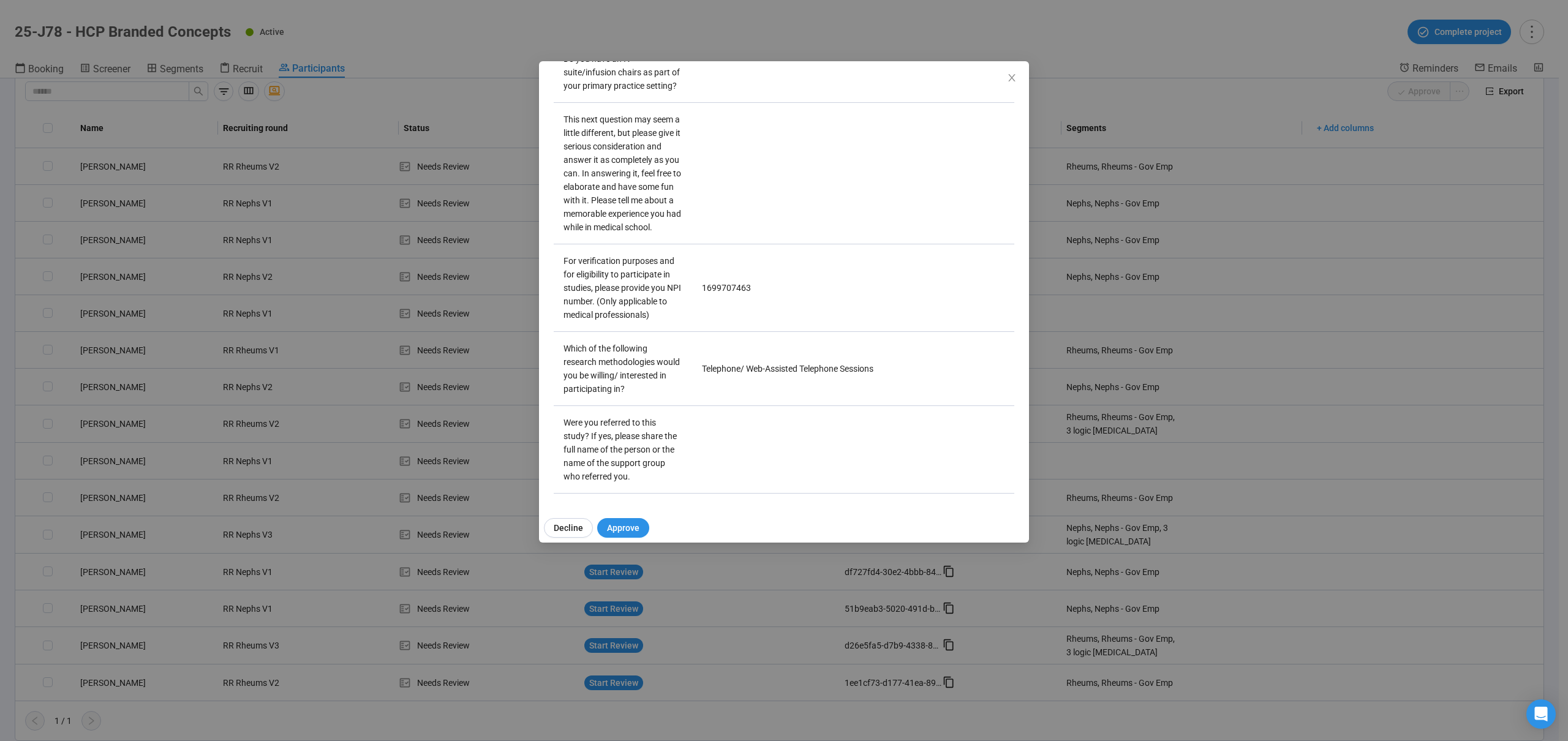
scroll to position [2991, 0]
